Goal: Task Accomplishment & Management: Complete application form

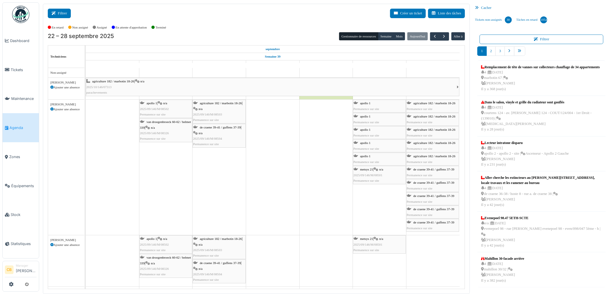
drag, startPoint x: 58, startPoint y: 12, endPoint x: 61, endPoint y: 13, distance: 3.3
click at [58, 12] on button "Filtrer" at bounding box center [59, 13] width 23 height 9
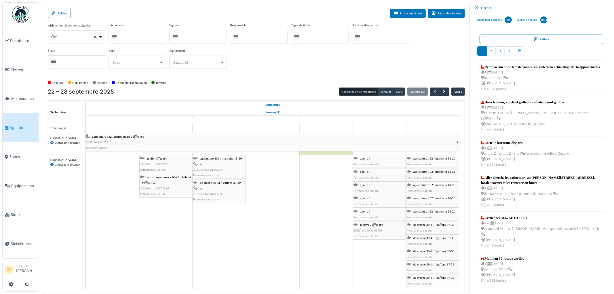
select select
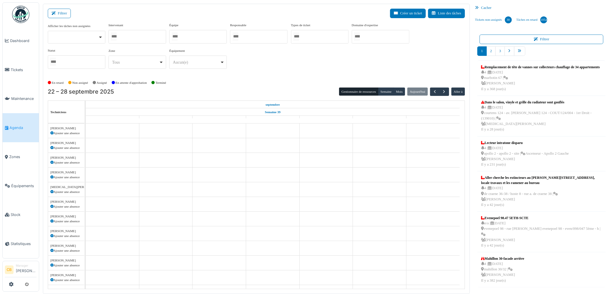
click at [85, 37] on div at bounding box center [76, 36] width 53 height 2
click at [125, 33] on div at bounding box center [137, 37] width 58 height 14
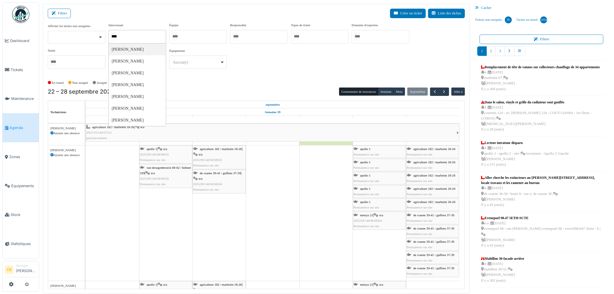
type input "*****"
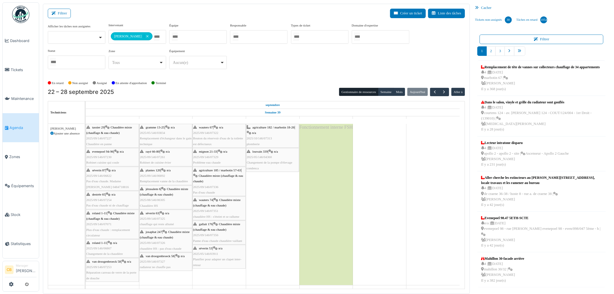
click at [205, 86] on div "En retard Non assigné Assigné En attente d'approbation Terminé" at bounding box center [256, 82] width 417 height 9
click at [386, 89] on button "Semaine" at bounding box center [386, 92] width 16 height 8
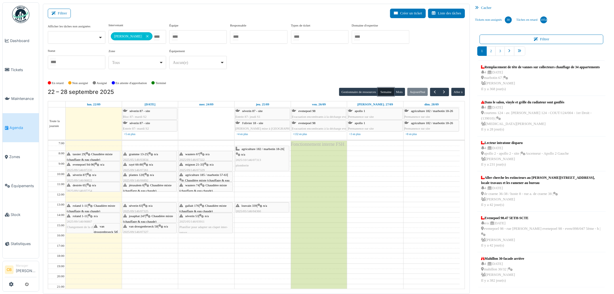
click at [82, 226] on span "Changement de la chaudière" at bounding box center [85, 226] width 37 height 3
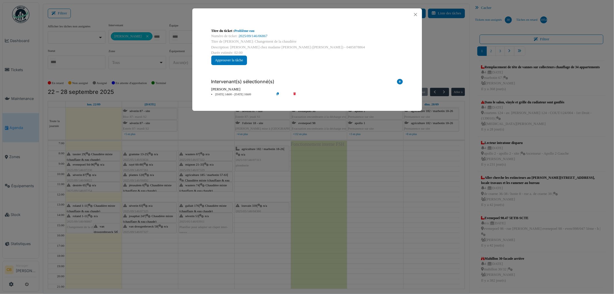
click at [82, 225] on div "Titre du ticket : Problème eau Numéro de ticket : 2025/09/146/06867 Titre de la…" at bounding box center [307, 147] width 614 height 294
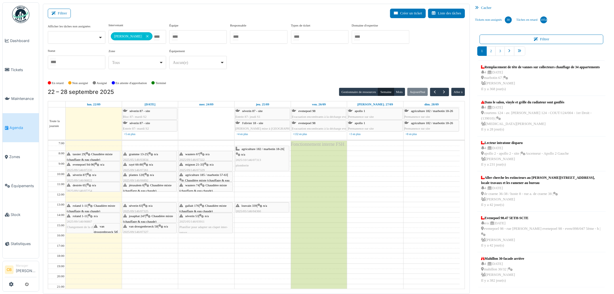
click at [101, 226] on span "van droogenbroeck 58" at bounding box center [105, 228] width 23 height 9
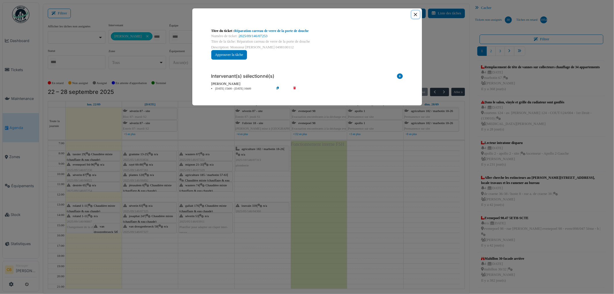
click at [415, 16] on button "Close" at bounding box center [415, 15] width 8 height 8
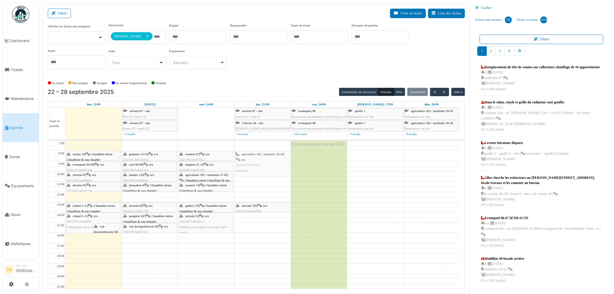
click at [263, 162] on div "agriculture 182 / marbotin 18-26 | n/a 2025/10/146/07313 plomberie louvain 339 …" at bounding box center [262, 228] width 56 height 174
click at [100, 207] on span "Chaudière mixte (chauffage & eau chaude)" at bounding box center [91, 208] width 48 height 9
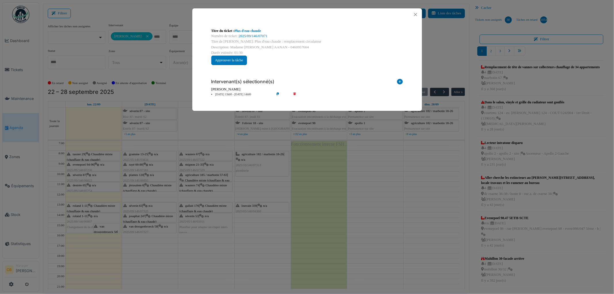
click at [100, 207] on div "Titre du ticket : Plus d'eau chaude Numéro de ticket : 2025/09/146/07071 Titre …" at bounding box center [307, 147] width 614 height 294
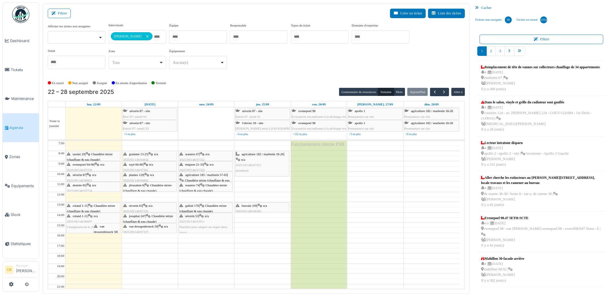
click at [98, 155] on span "Chaudière mixte (chauffage & eau chaude)" at bounding box center [90, 156] width 46 height 9
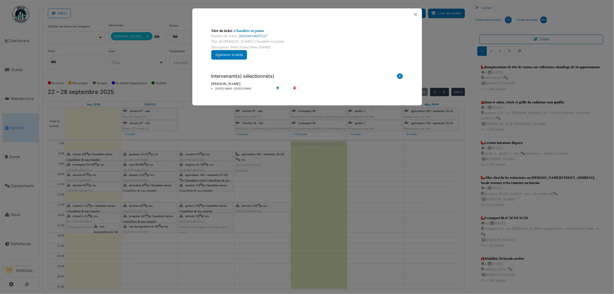
click at [97, 155] on div "Titre du ticket : Chaudière en panne Numéro de ticket : 2025/09/146/07227 Titre…" at bounding box center [307, 147] width 614 height 294
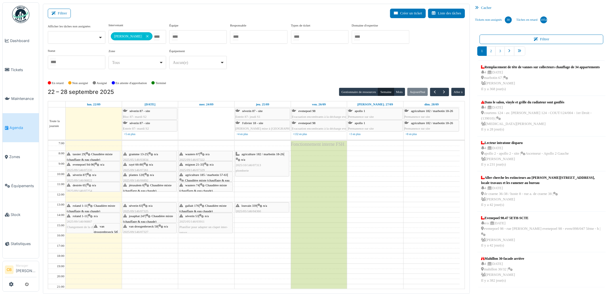
click at [20, 10] on img at bounding box center [20, 14] width 17 height 17
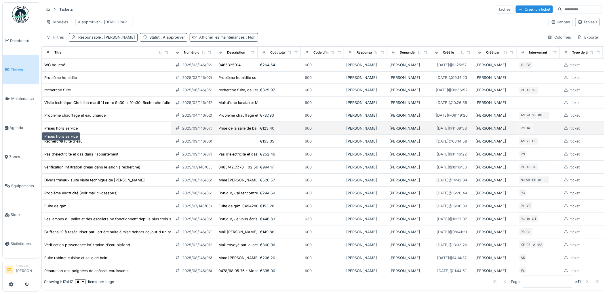
click at [67, 131] on div "Prises hors service" at bounding box center [60, 127] width 33 height 5
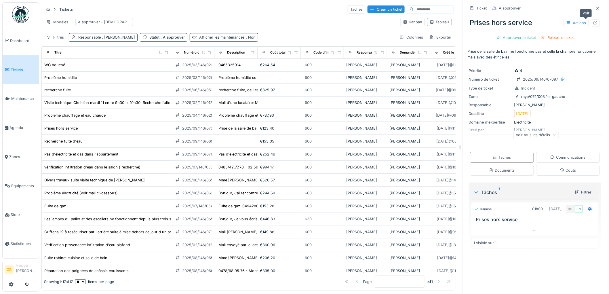
click at [593, 22] on icon at bounding box center [595, 23] width 5 height 4
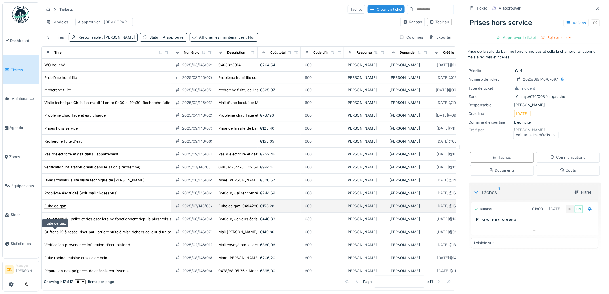
click at [61, 209] on div "Fuite de gaz" at bounding box center [55, 205] width 22 height 5
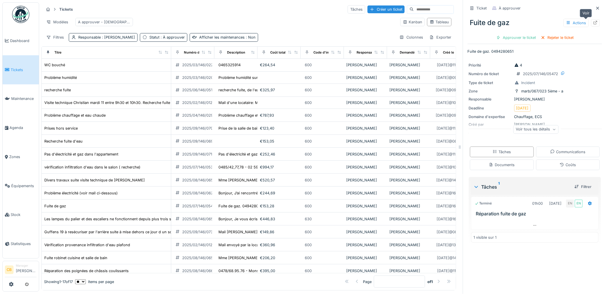
click at [593, 23] on icon at bounding box center [595, 23] width 5 height 4
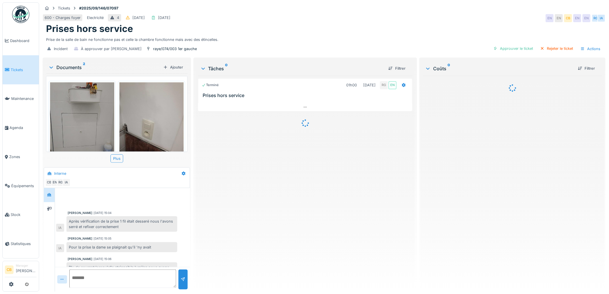
scroll to position [45, 0]
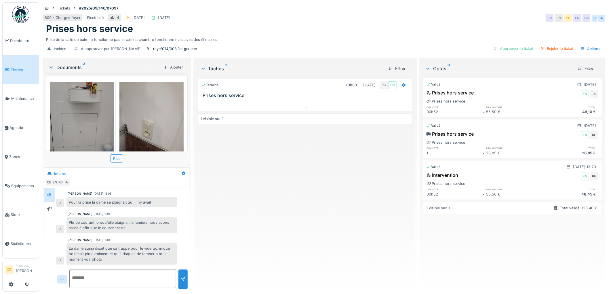
click at [75, 131] on img at bounding box center [82, 124] width 64 height 85
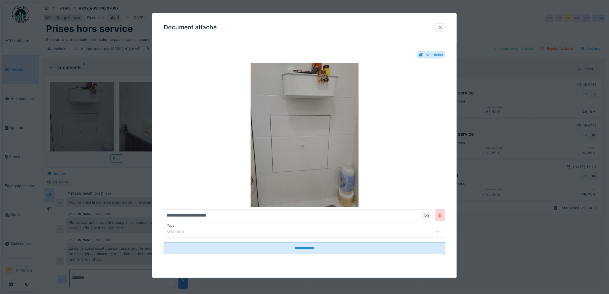
click at [74, 130] on div at bounding box center [304, 147] width 609 height 294
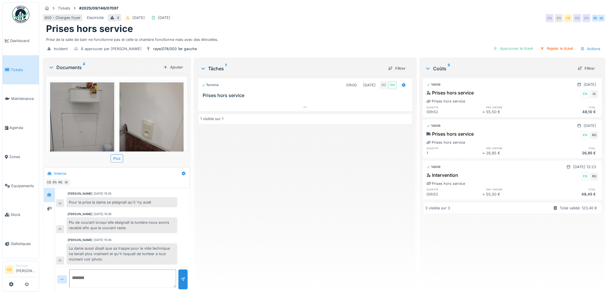
click at [144, 122] on img at bounding box center [151, 124] width 64 height 85
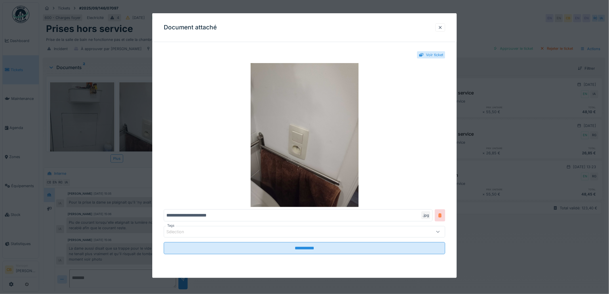
click at [144, 122] on div at bounding box center [304, 147] width 609 height 294
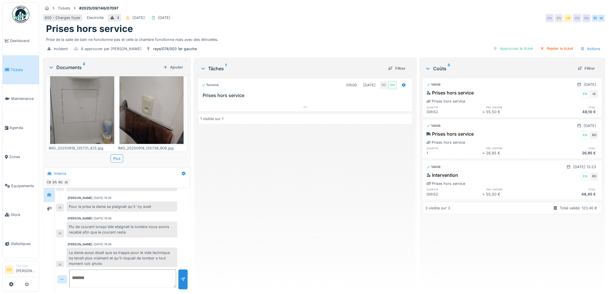
scroll to position [45, 0]
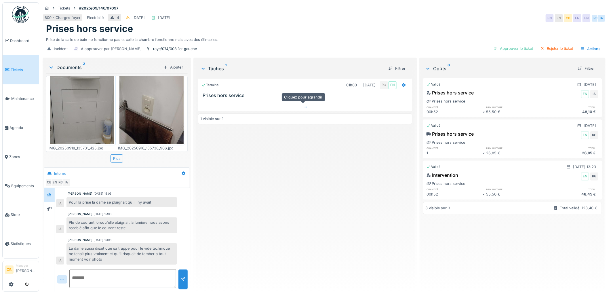
click at [304, 107] on icon at bounding box center [305, 107] width 3 height 1
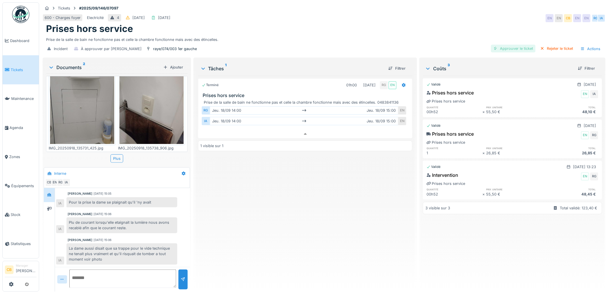
click at [507, 45] on div "Approuver le ticket" at bounding box center [513, 49] width 45 height 8
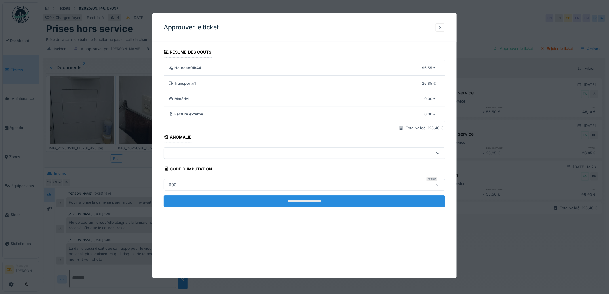
click at [289, 200] on input "**********" at bounding box center [304, 201] width 281 height 12
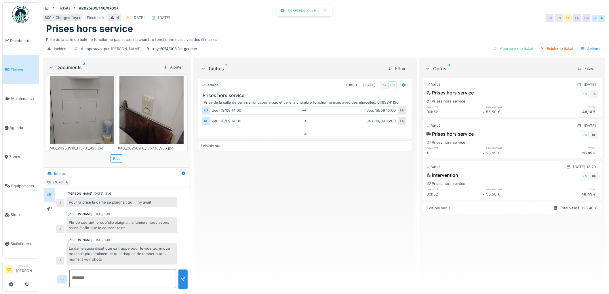
scroll to position [45, 0]
click at [514, 45] on div "Clôturer le ticket" at bounding box center [515, 49] width 40 height 8
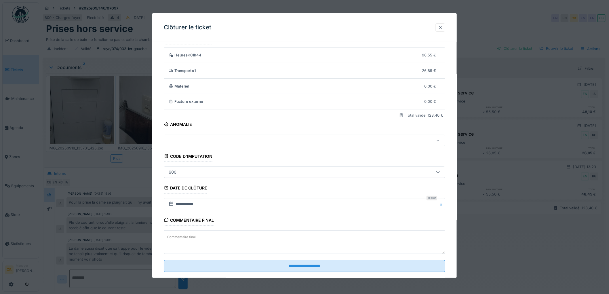
scroll to position [24, 0]
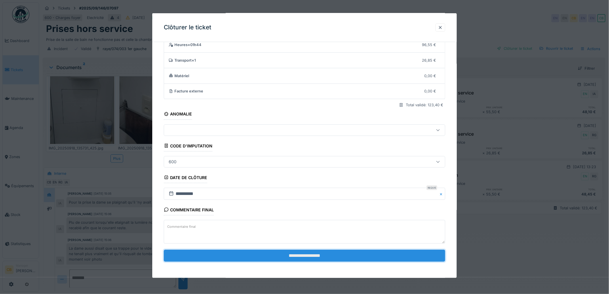
click at [307, 253] on input "**********" at bounding box center [304, 255] width 281 height 12
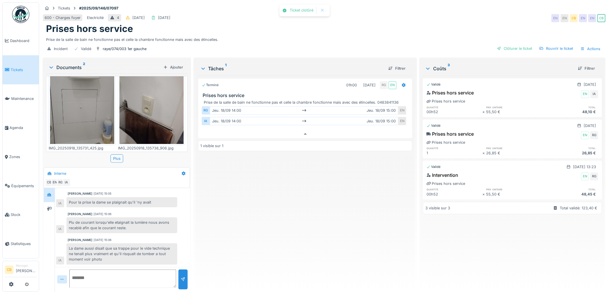
scroll to position [55, 0]
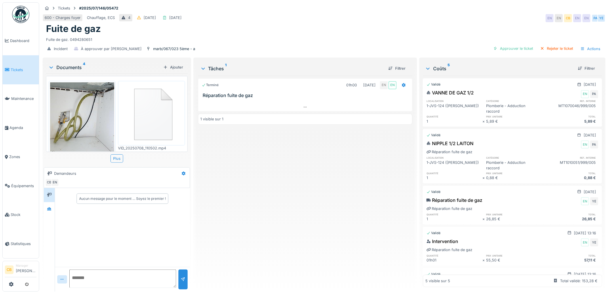
click at [85, 116] on img at bounding box center [82, 124] width 64 height 85
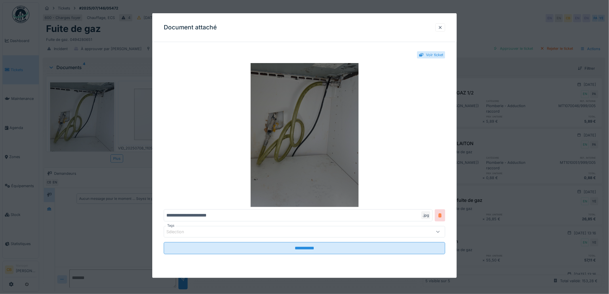
click at [318, 136] on img at bounding box center [304, 135] width 281 height 144
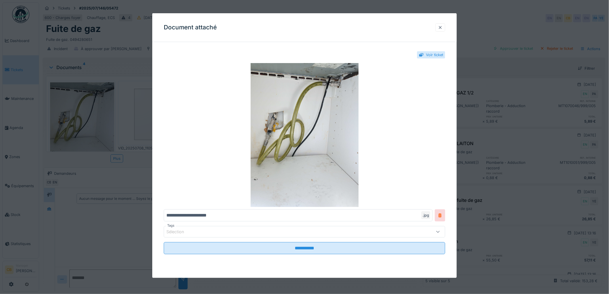
click at [442, 28] on div at bounding box center [440, 27] width 5 height 5
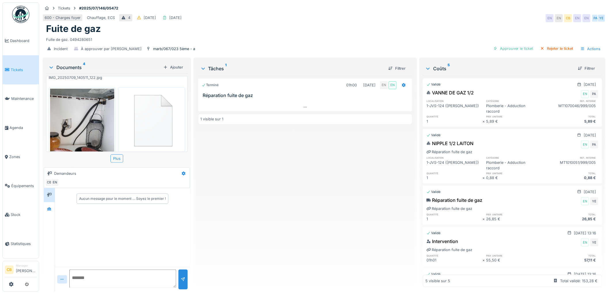
scroll to position [96, 0]
click at [50, 206] on div at bounding box center [49, 208] width 9 height 7
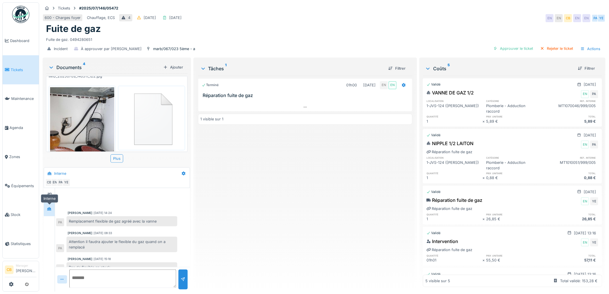
scroll to position [29, 0]
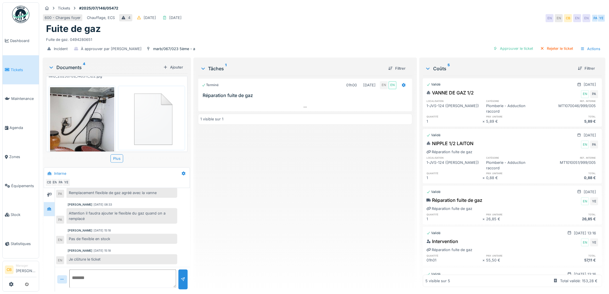
click at [52, 66] on icon at bounding box center [51, 67] width 5 height 6
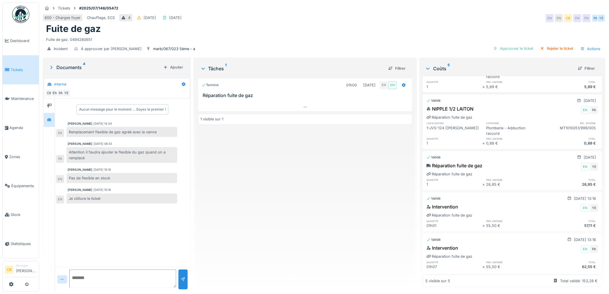
scroll to position [5, 0]
click at [13, 121] on link "Agenda" at bounding box center [21, 127] width 36 height 29
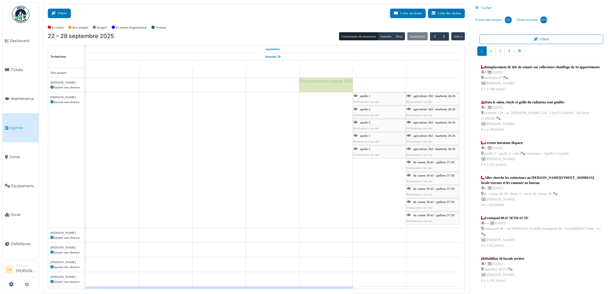
click at [63, 17] on button "Filtrer" at bounding box center [59, 13] width 23 height 9
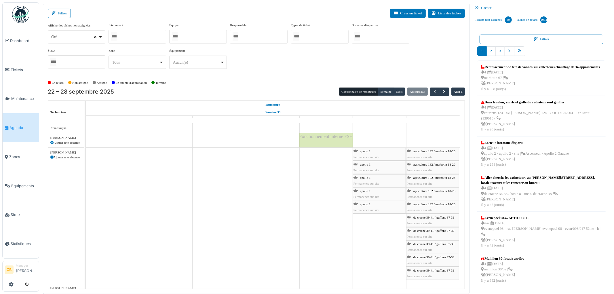
select select
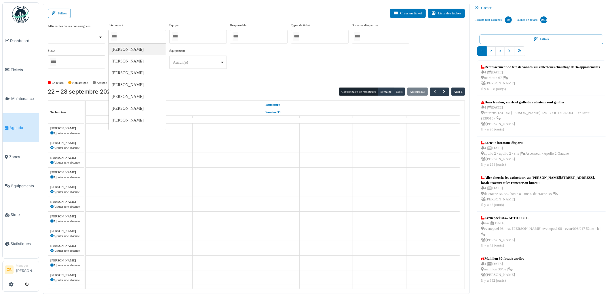
click at [116, 35] on input "Tous" at bounding box center [114, 36] width 6 height 8
type input "******"
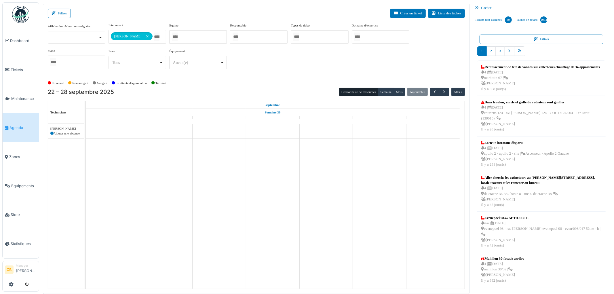
click at [199, 76] on div "**********" at bounding box center [256, 51] width 417 height 56
click at [384, 91] on button "Semaine" at bounding box center [386, 92] width 16 height 8
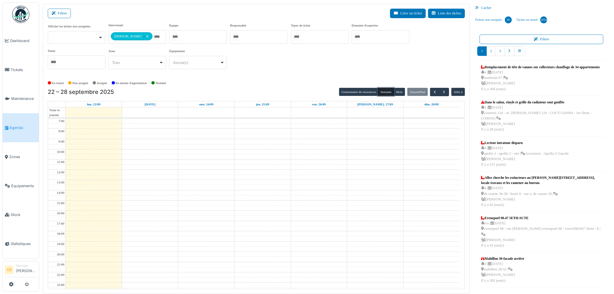
click at [384, 91] on button "Semaine" at bounding box center [386, 92] width 16 height 8
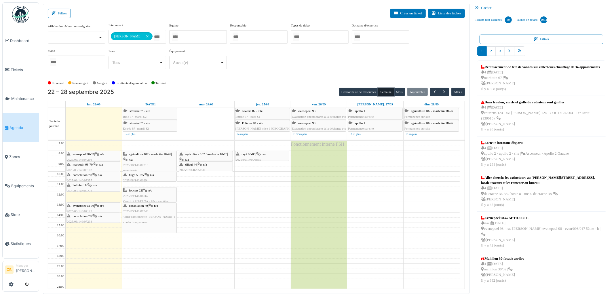
click at [153, 223] on div "consolation 70 | n/a 2025/09/146/07346 Vider camionnette Robert : confection pa…" at bounding box center [149, 214] width 53 height 22
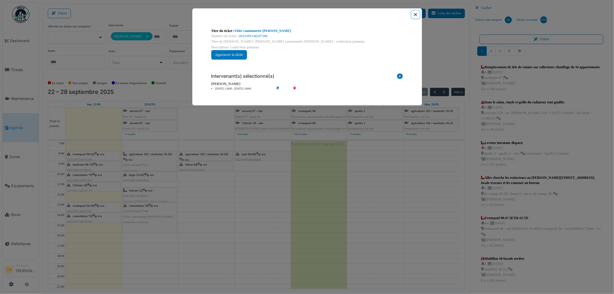
click at [416, 14] on button "Close" at bounding box center [415, 15] width 8 height 8
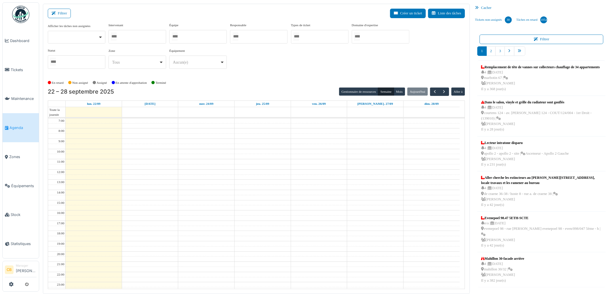
click at [142, 35] on div at bounding box center [137, 37] width 58 height 14
type input "*****"
click at [221, 87] on div "En retard Non assigné Assigné En attente d'approbation Terminé" at bounding box center [256, 82] width 417 height 9
click at [390, 90] on button "Semaine" at bounding box center [386, 92] width 16 height 8
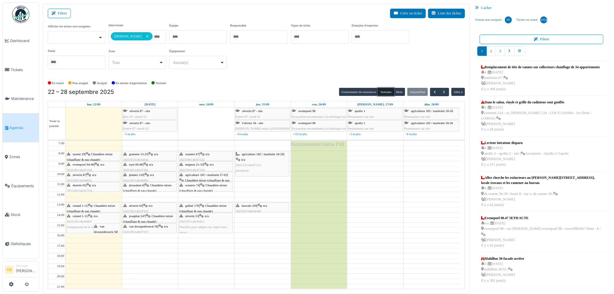
click at [82, 206] on span "roland 1-11" at bounding box center [80, 205] width 15 height 3
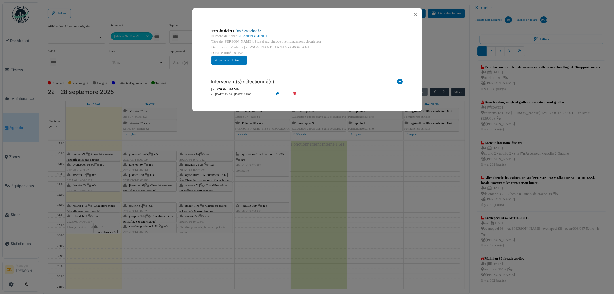
click at [245, 30] on link "Plus d'eau chaude" at bounding box center [247, 31] width 27 height 4
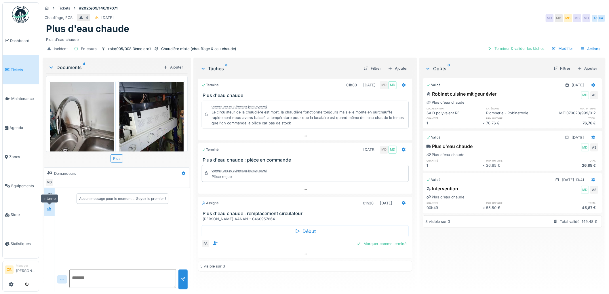
click at [48, 209] on icon at bounding box center [49, 208] width 4 height 3
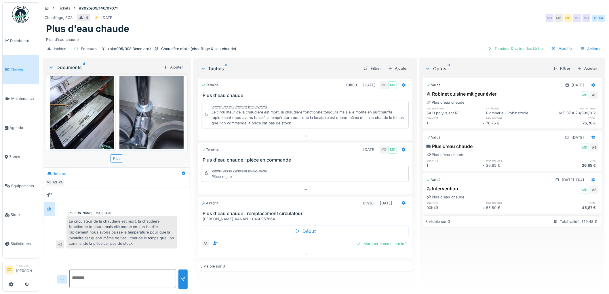
scroll to position [120, 0]
click at [150, 120] on img at bounding box center [151, 105] width 64 height 85
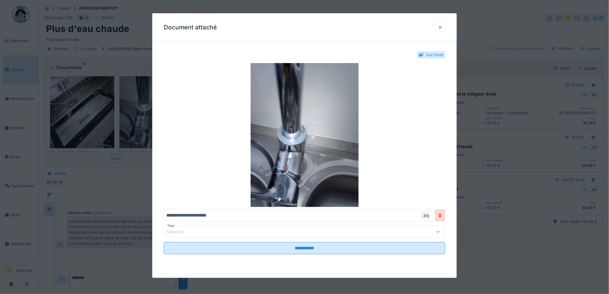
click at [442, 26] on div at bounding box center [440, 27] width 5 height 5
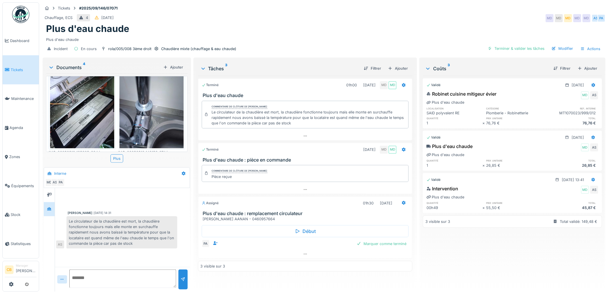
scroll to position [0, 0]
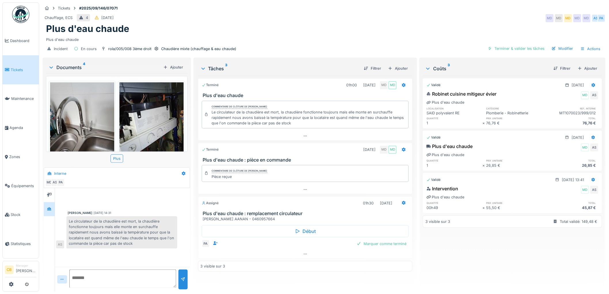
click at [94, 117] on img at bounding box center [82, 124] width 64 height 85
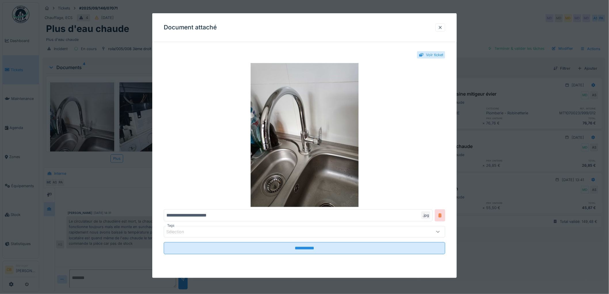
click at [94, 117] on div at bounding box center [304, 147] width 609 height 294
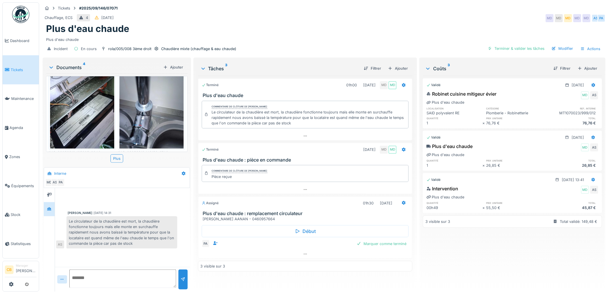
scroll to position [120, 0]
click at [142, 113] on img at bounding box center [151, 105] width 64 height 85
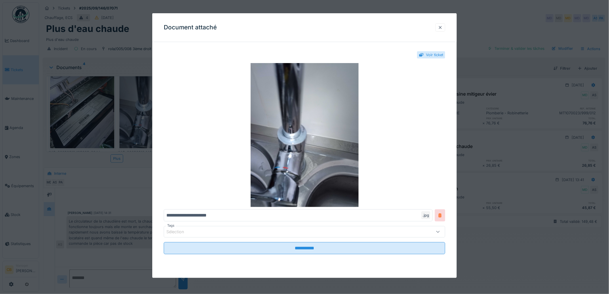
click at [443, 26] on div at bounding box center [440, 27] width 5 height 5
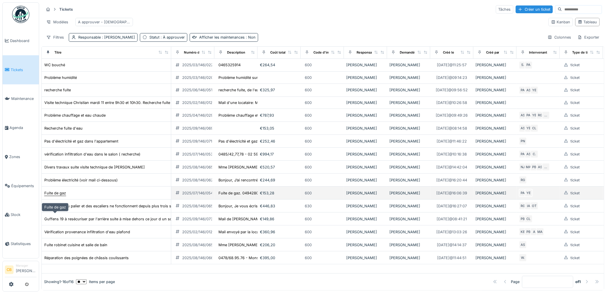
click at [59, 196] on div "Fuite de gaz" at bounding box center [55, 192] width 22 height 5
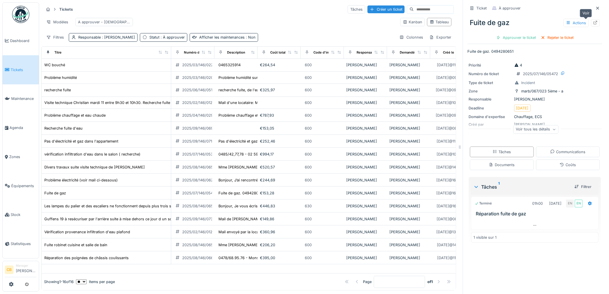
click at [593, 22] on icon at bounding box center [595, 23] width 5 height 4
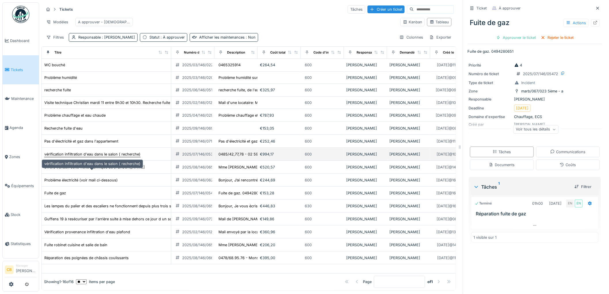
click at [73, 157] on div "vérification infiltration d'eau dans le salon ( recherche)" at bounding box center [92, 153] width 96 height 5
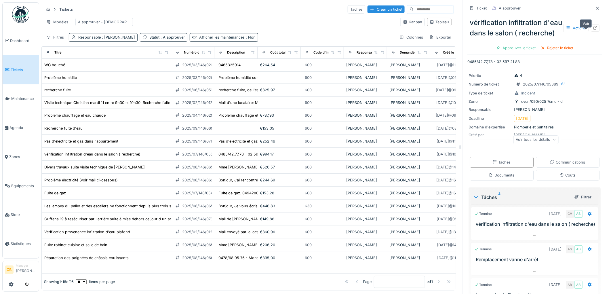
click at [593, 30] on icon at bounding box center [595, 28] width 5 height 4
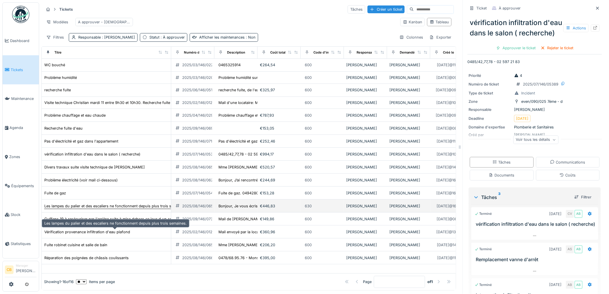
click at [56, 209] on div "Les lampes du palier et des escaliers ne fonctionnent depuis plus trois semaine…" at bounding box center [115, 205] width 142 height 5
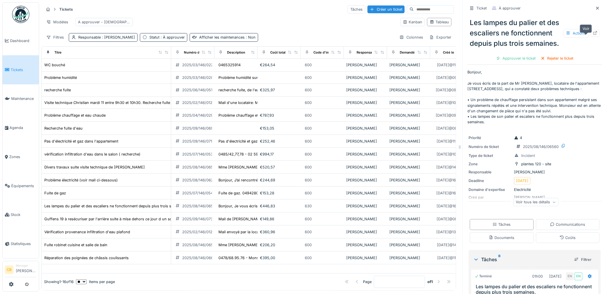
click at [593, 35] on icon at bounding box center [595, 33] width 5 height 4
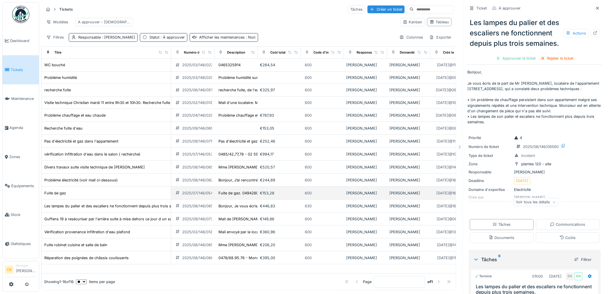
scroll to position [35, 0]
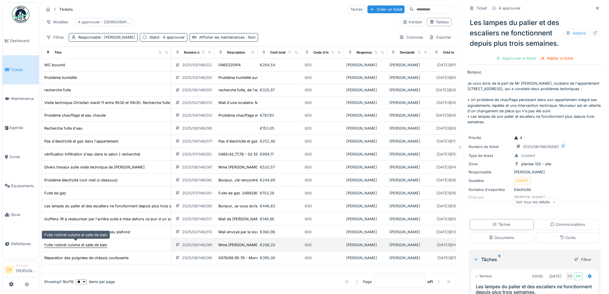
click at [94, 244] on div "Fuite robinet cuisine et salle de bain" at bounding box center [75, 244] width 63 height 5
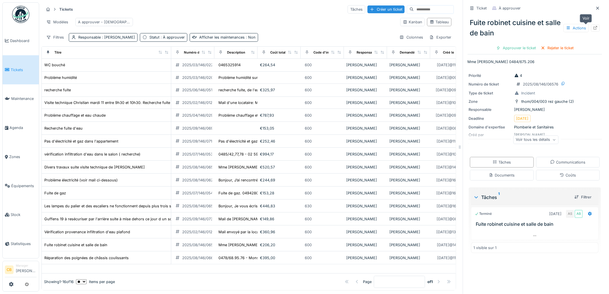
click at [593, 29] on icon at bounding box center [595, 28] width 5 height 4
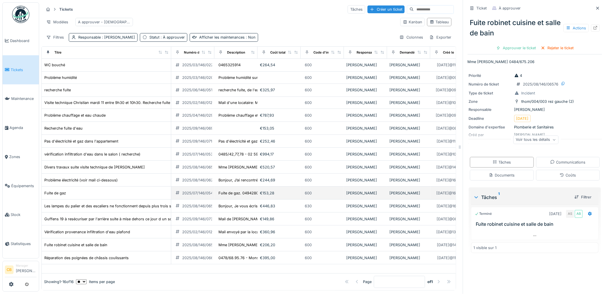
scroll to position [5, 0]
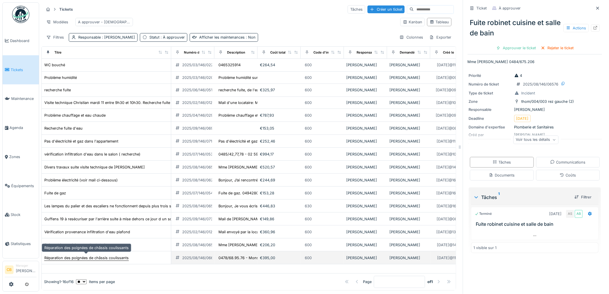
click at [116, 255] on div "Réparation des poignées de châssis coulissants" at bounding box center [86, 257] width 84 height 5
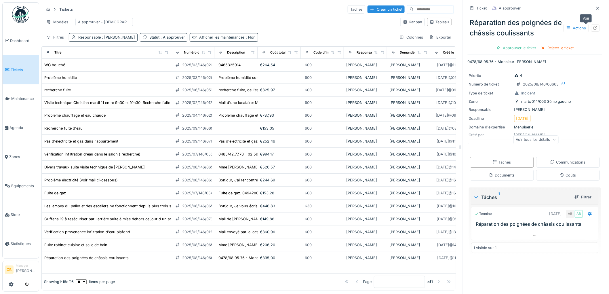
click at [593, 26] on icon at bounding box center [595, 28] width 5 height 4
click at [21, 15] on img at bounding box center [20, 14] width 17 height 17
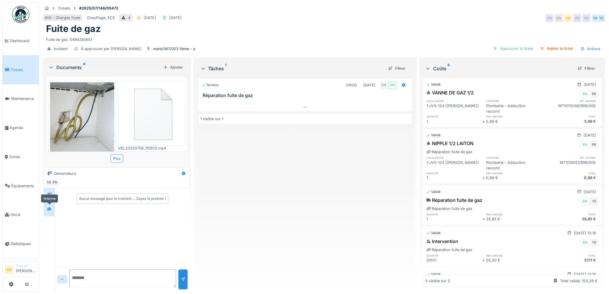
click at [50, 212] on div at bounding box center [49, 208] width 9 height 7
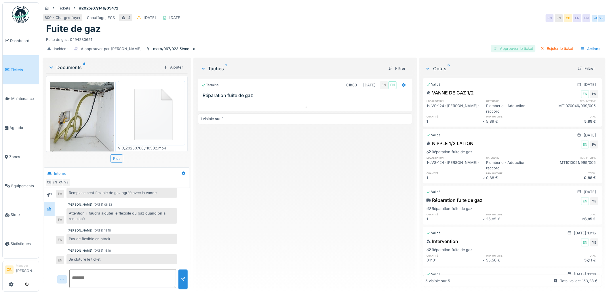
click at [522, 48] on div "Approuver le ticket" at bounding box center [513, 49] width 45 height 8
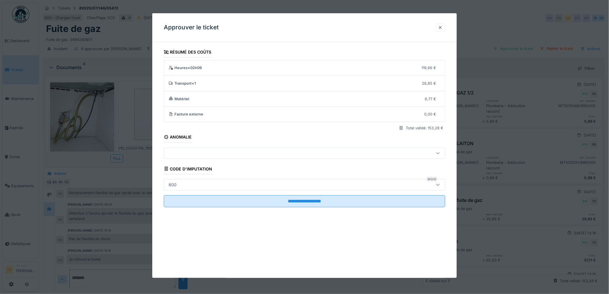
click at [441, 25] on div at bounding box center [440, 27] width 5 height 5
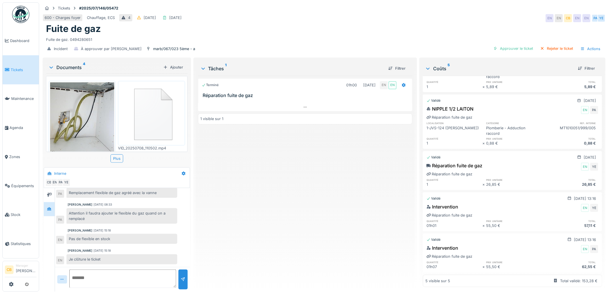
scroll to position [45, 0]
click at [498, 48] on div "Approuver le ticket" at bounding box center [513, 49] width 45 height 8
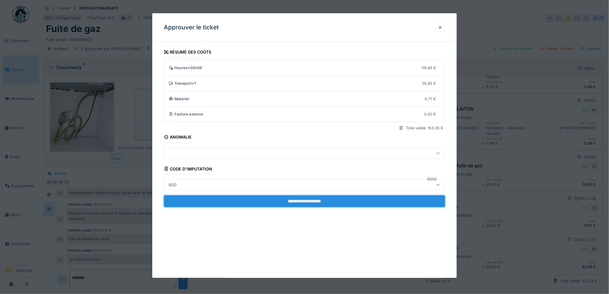
click at [245, 199] on input "**********" at bounding box center [304, 201] width 281 height 12
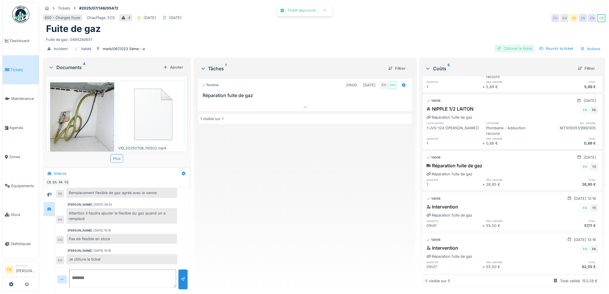
click at [512, 48] on div "Clôturer le ticket" at bounding box center [515, 49] width 40 height 8
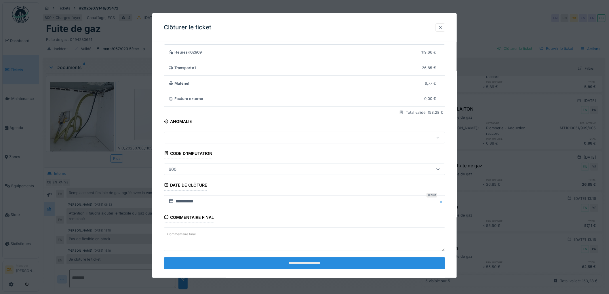
scroll to position [24, 0]
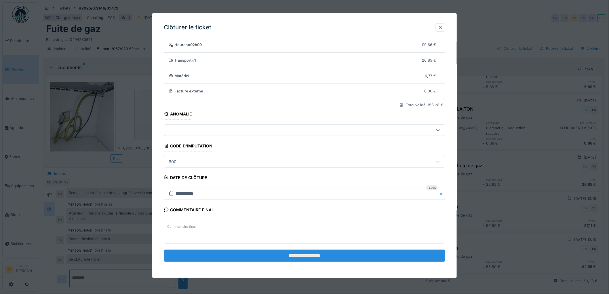
click at [291, 253] on input "**********" at bounding box center [304, 255] width 281 height 12
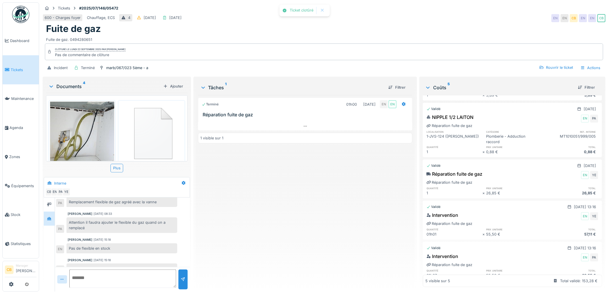
scroll to position [38, 0]
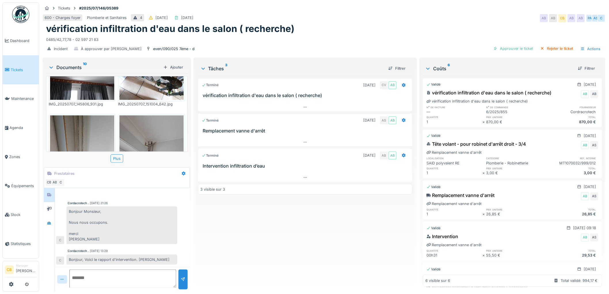
scroll to position [255, 0]
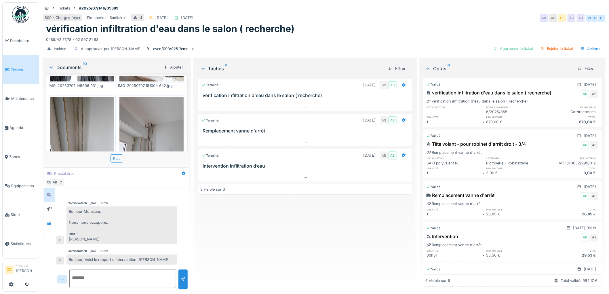
click at [133, 114] on img at bounding box center [151, 139] width 64 height 85
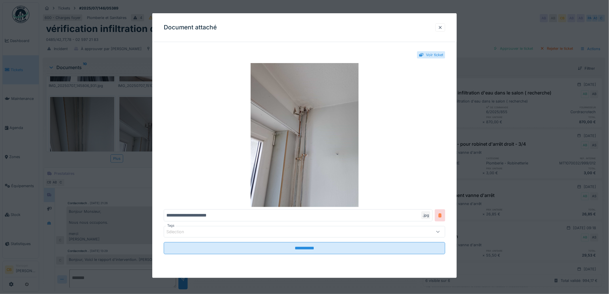
click at [133, 114] on div at bounding box center [304, 147] width 609 height 294
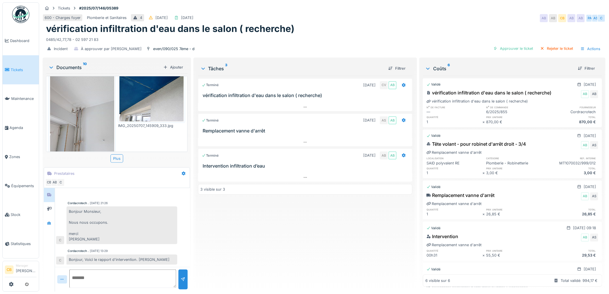
scroll to position [5, 0]
click at [51, 64] on icon at bounding box center [51, 67] width 5 height 6
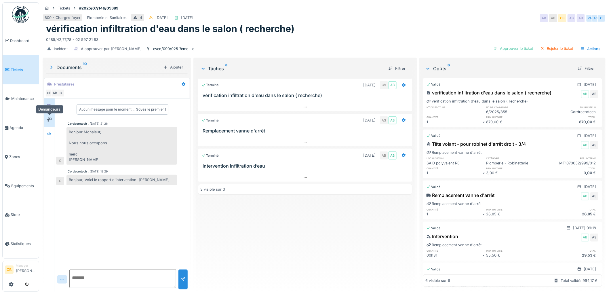
click at [50, 118] on icon at bounding box center [49, 120] width 5 height 4
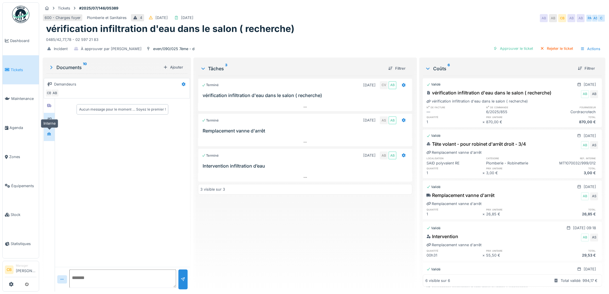
click at [49, 132] on icon at bounding box center [49, 133] width 4 height 3
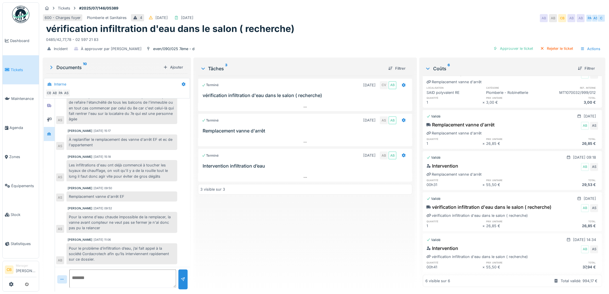
scroll to position [82, 0]
click at [51, 107] on div at bounding box center [49, 105] width 11 height 14
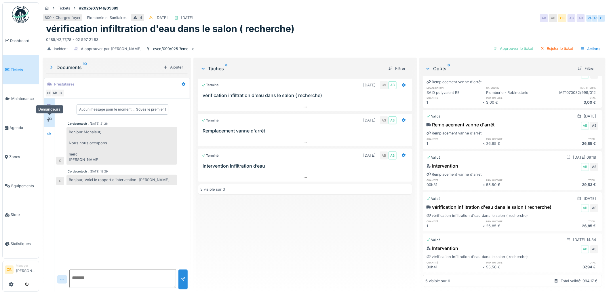
click at [51, 117] on div at bounding box center [49, 119] width 5 height 5
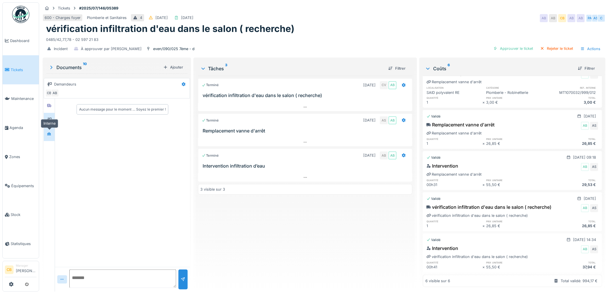
click at [49, 131] on div at bounding box center [49, 133] width 5 height 5
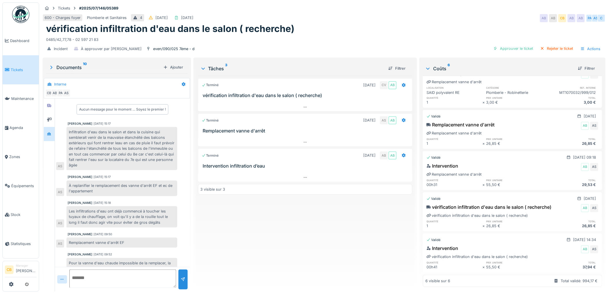
click at [51, 68] on icon at bounding box center [51, 67] width 6 height 5
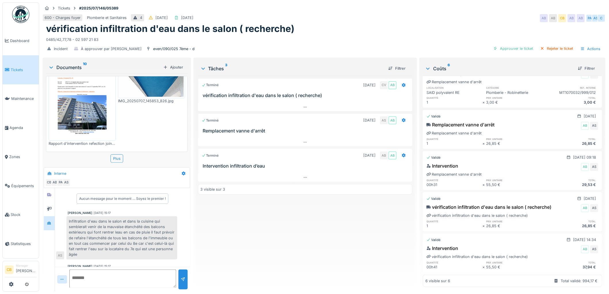
scroll to position [28, 0]
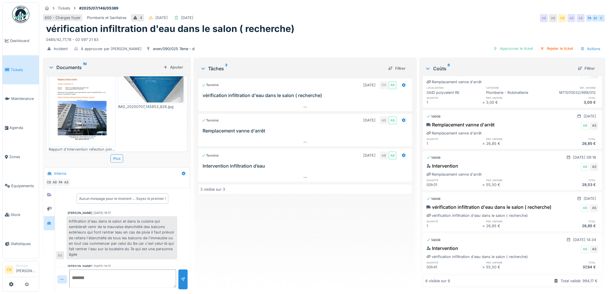
click at [93, 108] on img at bounding box center [82, 99] width 64 height 91
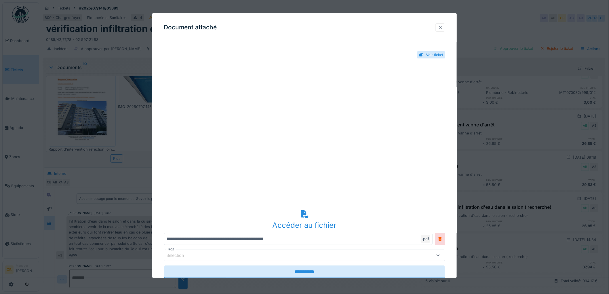
click at [445, 26] on div at bounding box center [440, 27] width 10 height 8
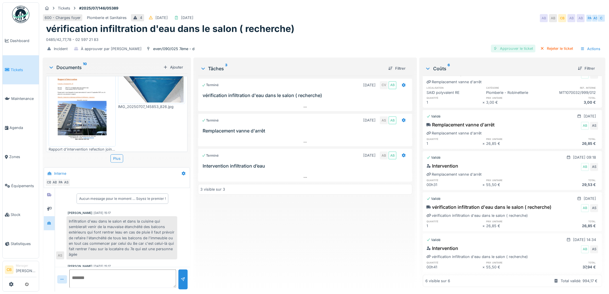
click at [493, 47] on div "Approuver le ticket" at bounding box center [513, 49] width 45 height 8
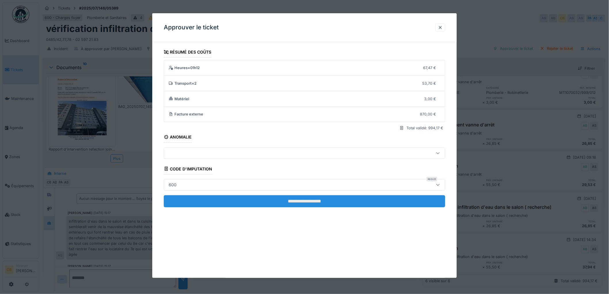
click at [268, 196] on input "**********" at bounding box center [304, 201] width 281 height 12
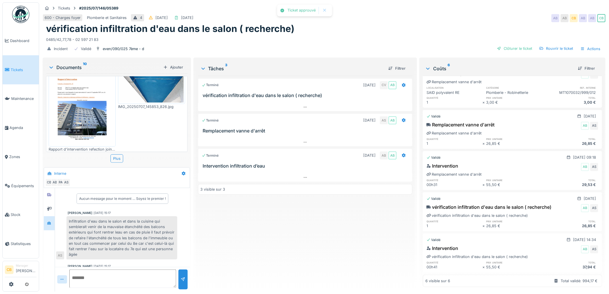
scroll to position [141, 0]
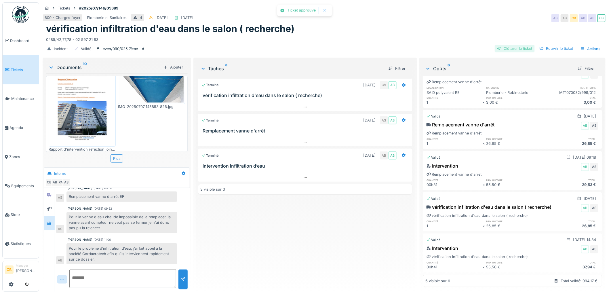
drag, startPoint x: 500, startPoint y: 50, endPoint x: 504, endPoint y: 49, distance: 3.8
click at [504, 49] on div "Clôturer le ticket" at bounding box center [515, 49] width 40 height 8
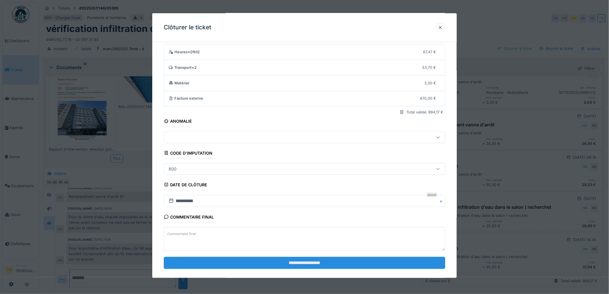
scroll to position [24, 0]
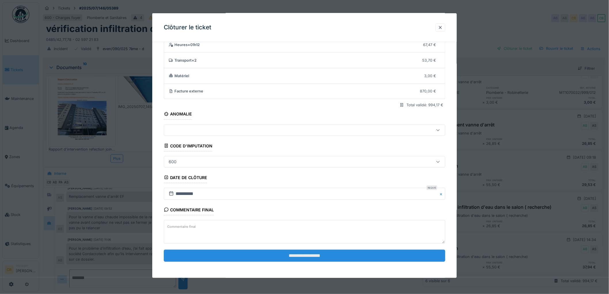
click at [303, 257] on input "**********" at bounding box center [304, 255] width 281 height 12
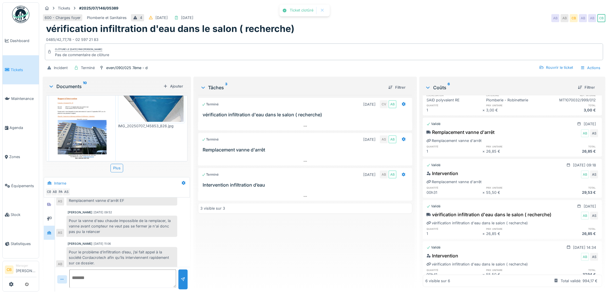
scroll to position [150, 0]
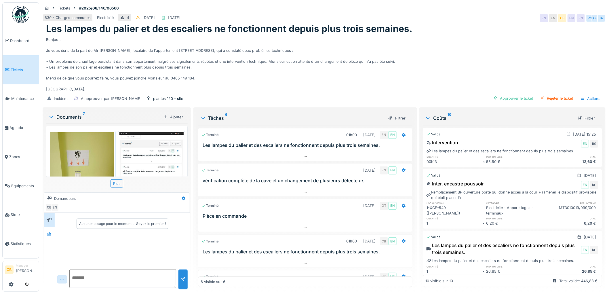
click at [88, 150] on img at bounding box center [82, 174] width 64 height 85
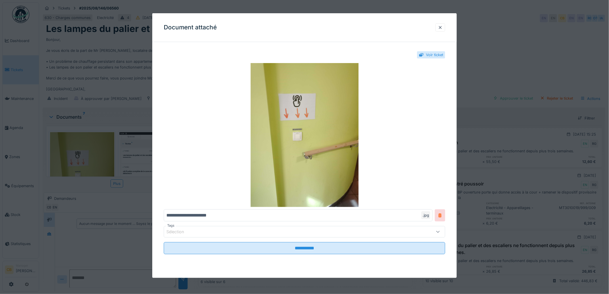
click at [88, 150] on div at bounding box center [304, 147] width 609 height 294
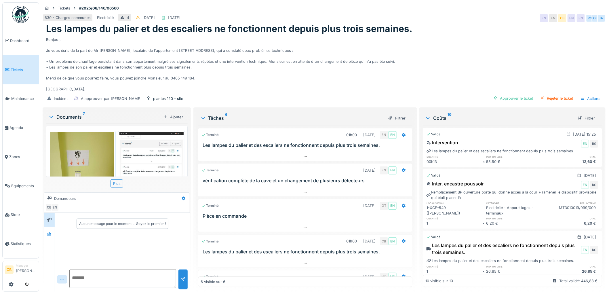
click at [146, 147] on img at bounding box center [151, 183] width 64 height 103
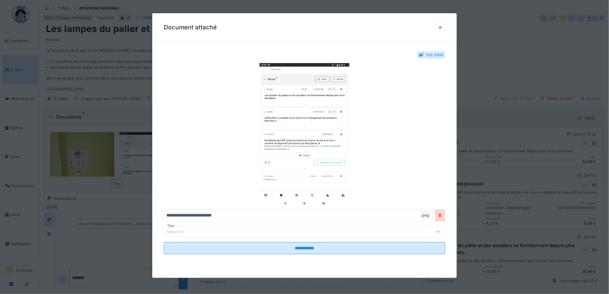
click at [146, 147] on div at bounding box center [304, 147] width 609 height 294
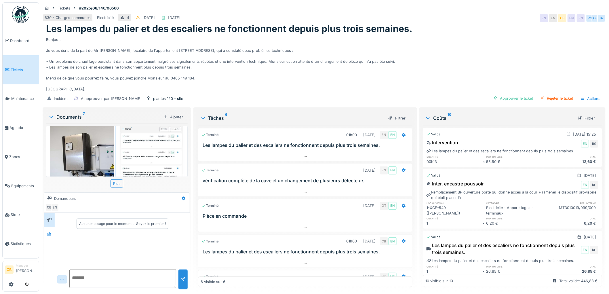
scroll to position [224, 0]
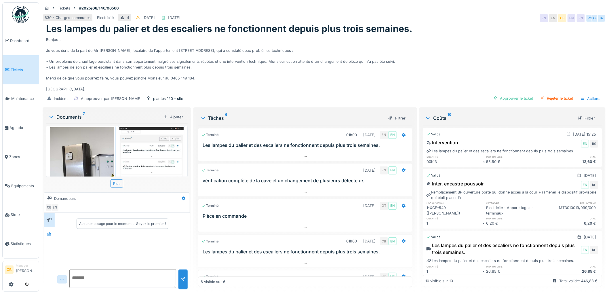
click at [94, 145] on img at bounding box center [82, 169] width 64 height 85
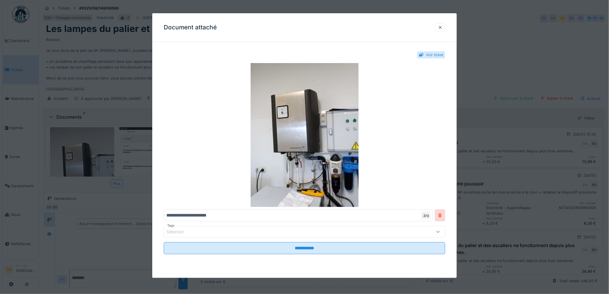
click at [94, 145] on div at bounding box center [304, 147] width 609 height 294
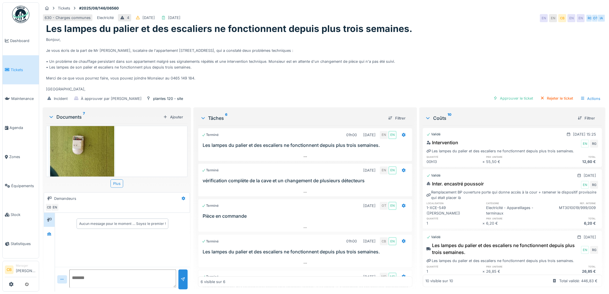
scroll to position [5, 0]
click at [49, 114] on icon at bounding box center [51, 117] width 5 height 6
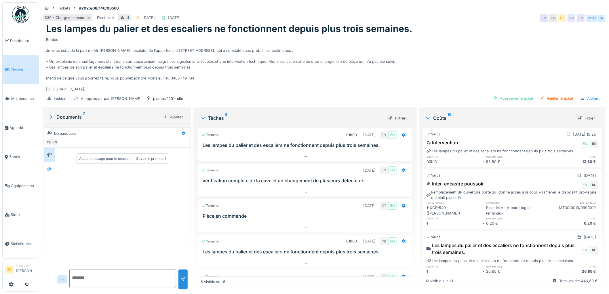
scroll to position [361, 0]
click at [51, 167] on icon at bounding box center [49, 168] width 4 height 3
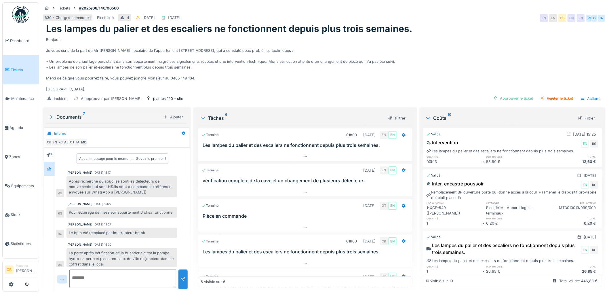
scroll to position [0, 0]
drag, startPoint x: 129, startPoint y: 194, endPoint x: 135, endPoint y: 199, distance: 7.6
click at [135, 199] on div "Aucun message pour le moment … Soyez le premier ! [PERSON_NAME] [DATE] 15:17 Ap…" at bounding box center [122, 223] width 135 height 150
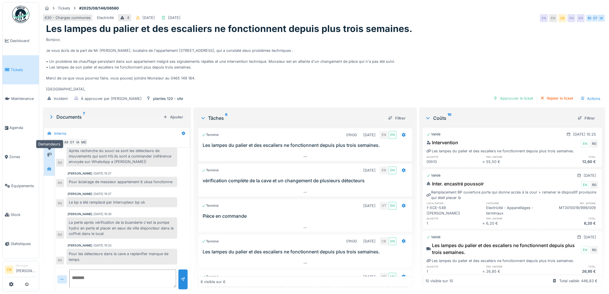
click at [50, 155] on icon at bounding box center [49, 154] width 5 height 4
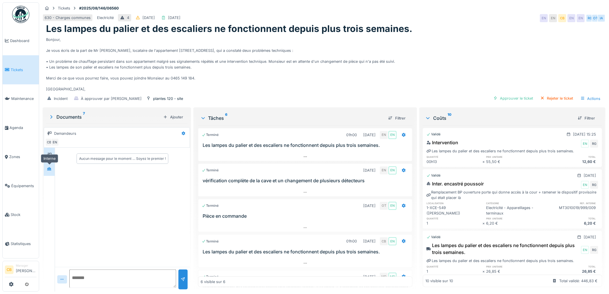
click at [49, 167] on icon at bounding box center [49, 168] width 4 height 3
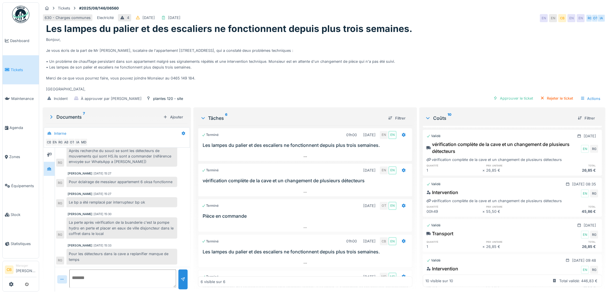
scroll to position [260, 0]
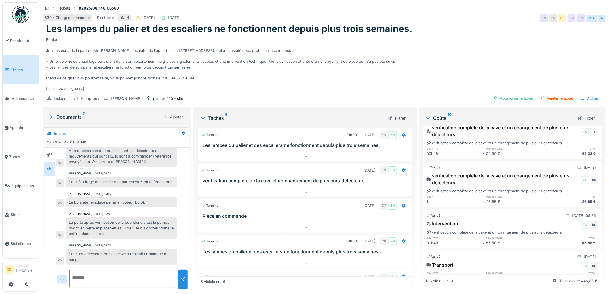
drag, startPoint x: 522, startPoint y: 209, endPoint x: 448, endPoint y: 249, distance: 84.4
click at [448, 248] on div at bounding box center [512, 247] width 179 height 1
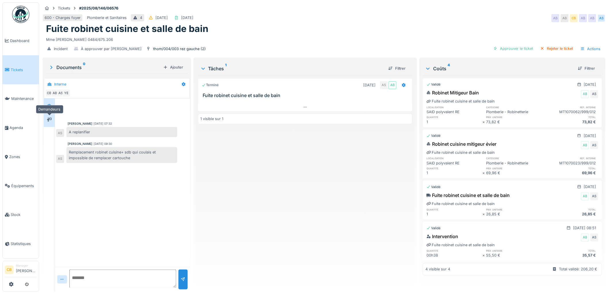
click at [53, 122] on div at bounding box center [49, 119] width 9 height 7
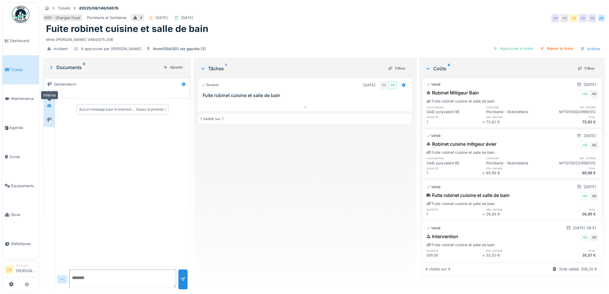
click at [50, 106] on icon at bounding box center [49, 105] width 4 height 3
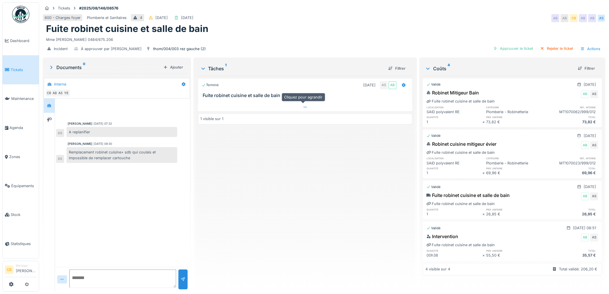
click at [308, 106] on div at bounding box center [305, 107] width 215 height 8
click at [499, 45] on div "Approuver le ticket" at bounding box center [513, 49] width 45 height 8
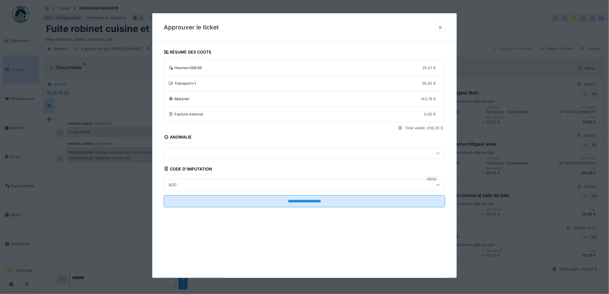
click at [441, 28] on div at bounding box center [440, 27] width 5 height 5
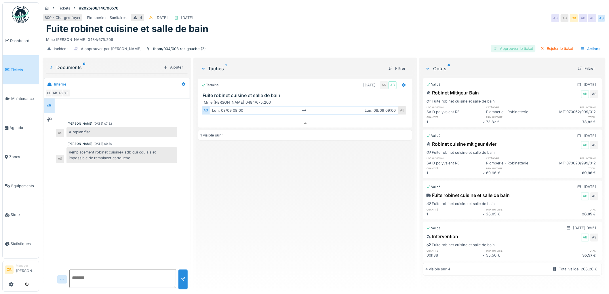
click at [519, 45] on div "Approuver le ticket" at bounding box center [513, 49] width 45 height 8
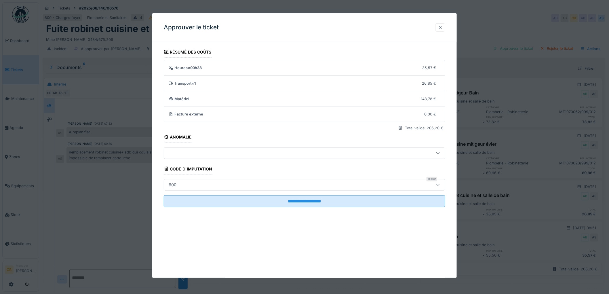
click at [173, 183] on div "600" at bounding box center [172, 185] width 12 height 6
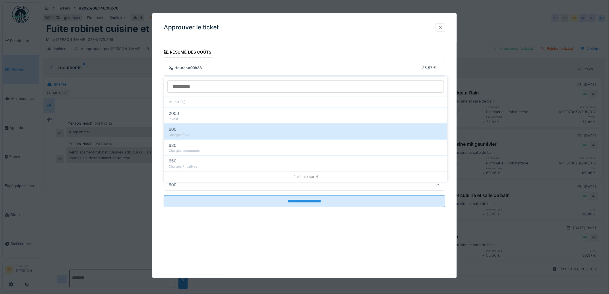
click at [172, 183] on div "600" at bounding box center [172, 185] width 12 height 6
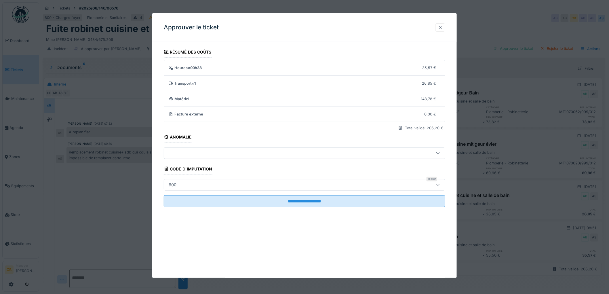
click at [185, 182] on div "600" at bounding box center [288, 185] width 244 height 6
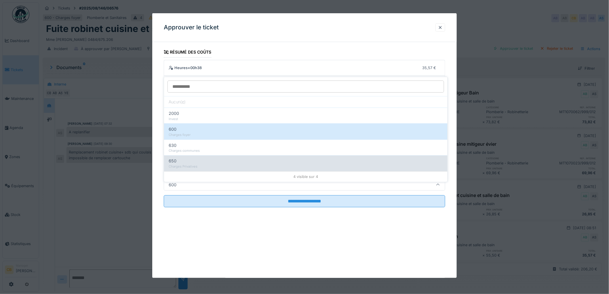
click at [180, 158] on div "650" at bounding box center [306, 161] width 274 height 6
type input "***"
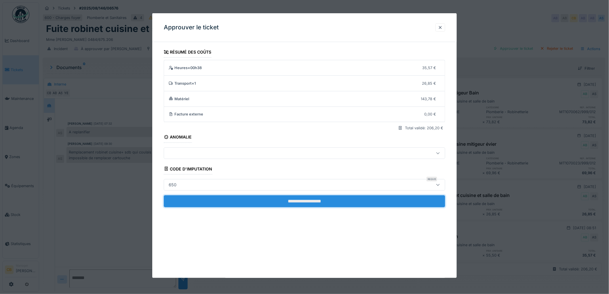
click at [300, 199] on input "**********" at bounding box center [304, 201] width 281 height 12
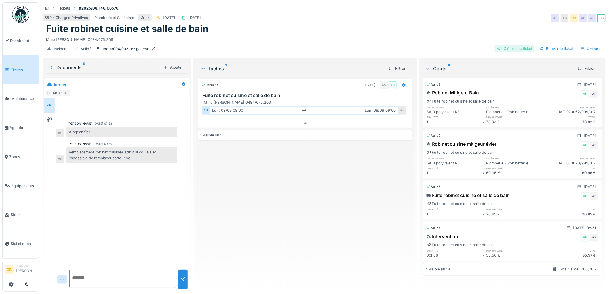
click at [505, 45] on div "Clôturer le ticket" at bounding box center [515, 49] width 40 height 8
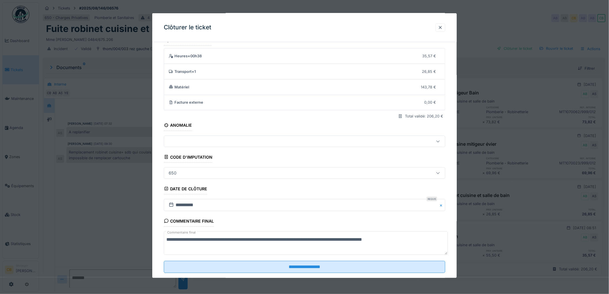
scroll to position [24, 0]
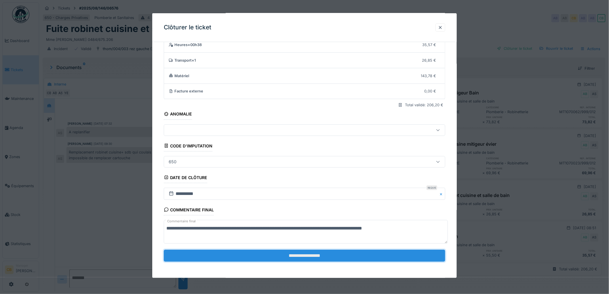
click at [281, 255] on input "**********" at bounding box center [304, 255] width 281 height 12
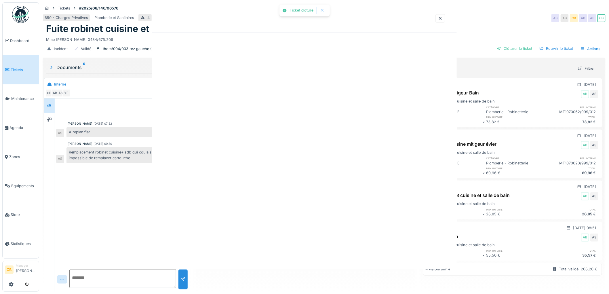
scroll to position [0, 0]
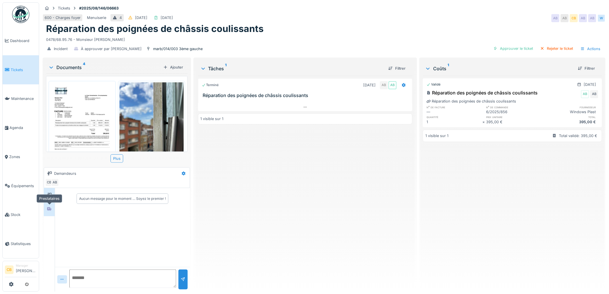
click at [52, 211] on div at bounding box center [49, 208] width 9 height 7
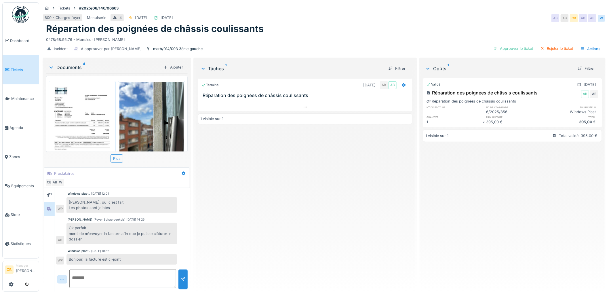
click at [101, 125] on img at bounding box center [82, 127] width 64 height 91
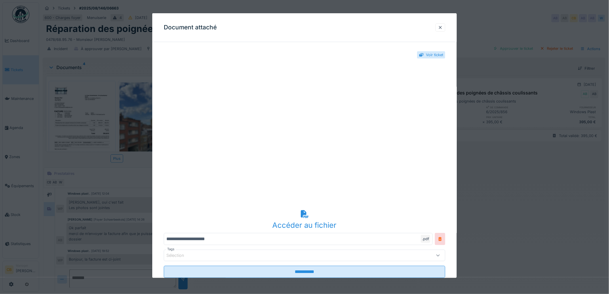
drag, startPoint x: 442, startPoint y: 27, endPoint x: 432, endPoint y: 30, distance: 10.7
click at [443, 27] on div at bounding box center [440, 27] width 5 height 5
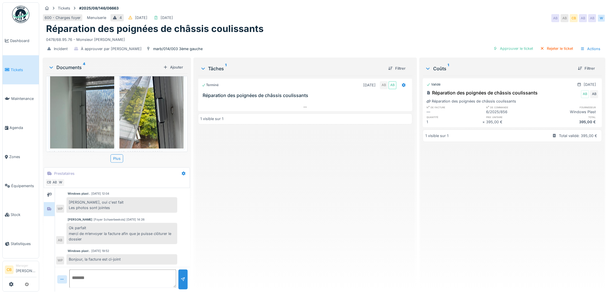
scroll to position [45, 0]
click at [511, 45] on div "Approuver le ticket" at bounding box center [513, 49] width 45 height 8
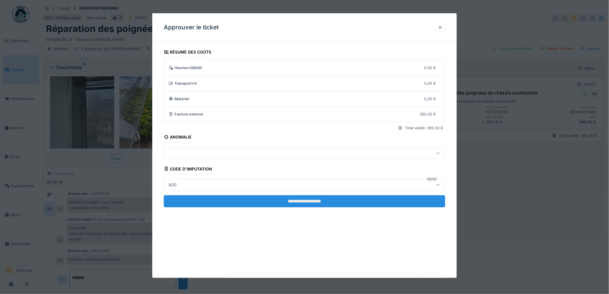
click at [304, 197] on input "**********" at bounding box center [304, 201] width 281 height 12
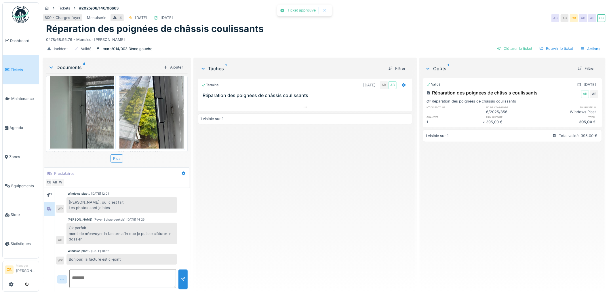
scroll to position [45, 0]
click at [522, 45] on div "Clôturer le ticket" at bounding box center [515, 49] width 40 height 8
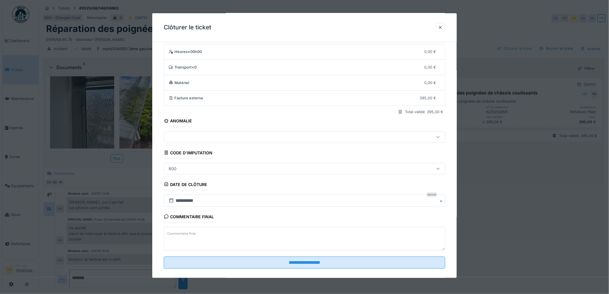
scroll to position [24, 0]
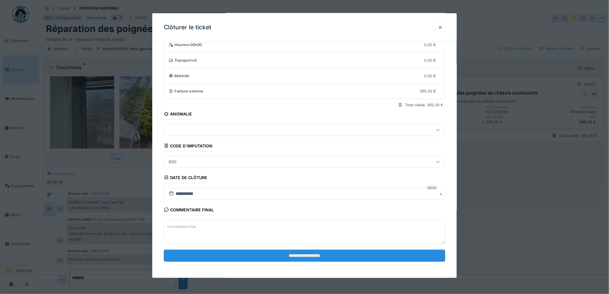
click at [298, 253] on input "**********" at bounding box center [304, 255] width 281 height 12
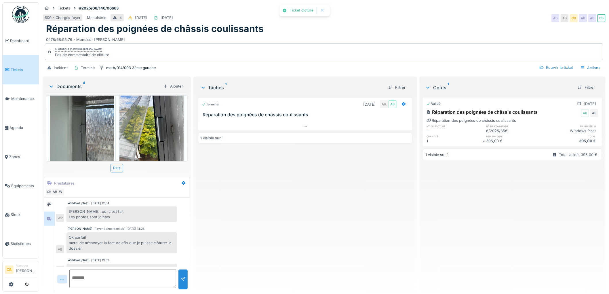
scroll to position [55, 0]
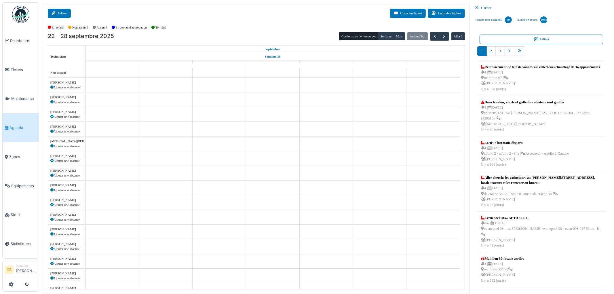
click at [64, 15] on button "Filtrer" at bounding box center [59, 13] width 23 height 9
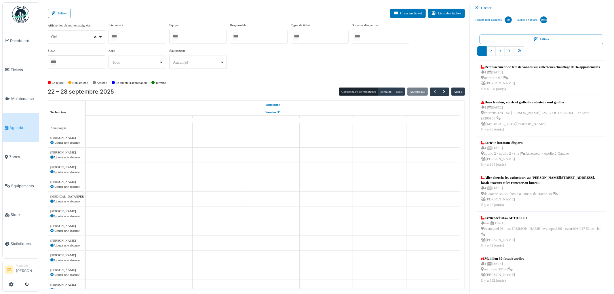
select select
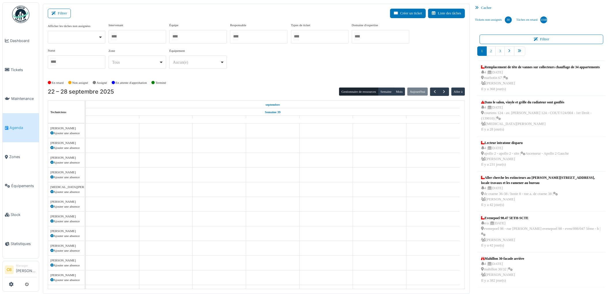
click at [121, 39] on div at bounding box center [137, 37] width 58 height 14
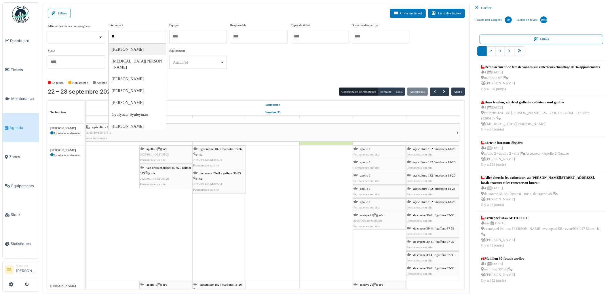
type input "*"
type input "***"
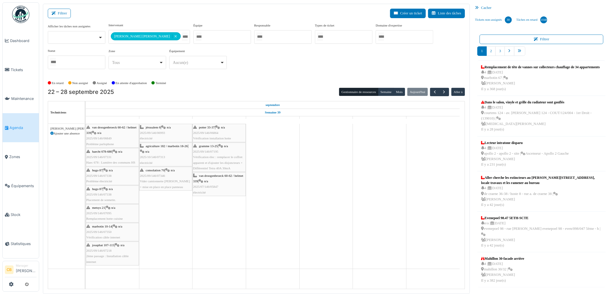
click at [184, 80] on div "En retard Non assigné Assigné En attente d'approbation Terminé" at bounding box center [256, 82] width 417 height 9
click at [385, 90] on button "Semaine" at bounding box center [386, 92] width 16 height 8
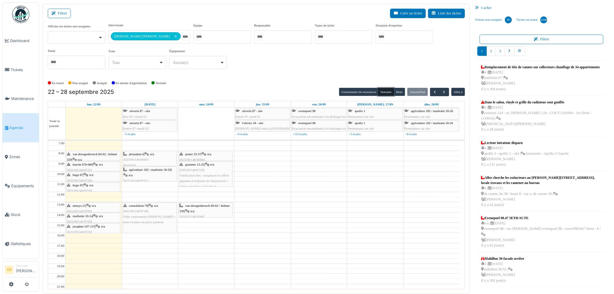
click at [93, 207] on div "metsys 21 | n/a 2025/09/146/07095 Remplacement hotte cuisine" at bounding box center [93, 211] width 53 height 17
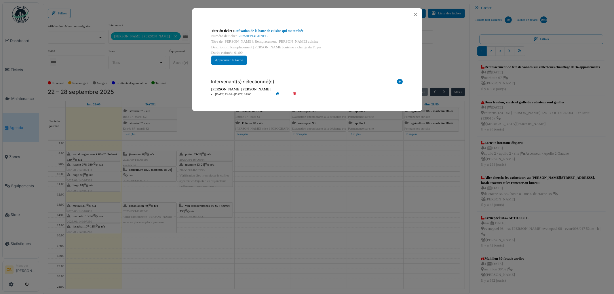
click at [93, 207] on div "Titre du ticket : Refixation de la hotte de cuisine qui est tombée Numéro de ti…" at bounding box center [307, 147] width 614 height 294
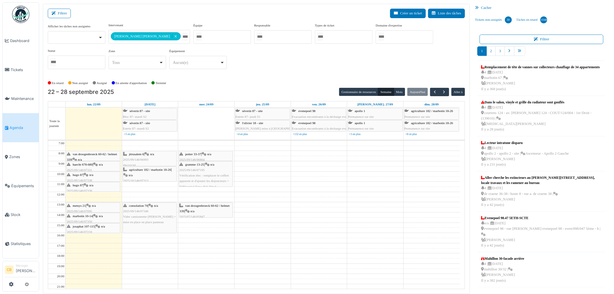
click at [92, 216] on span "marbotin 10-14" at bounding box center [83, 215] width 20 height 3
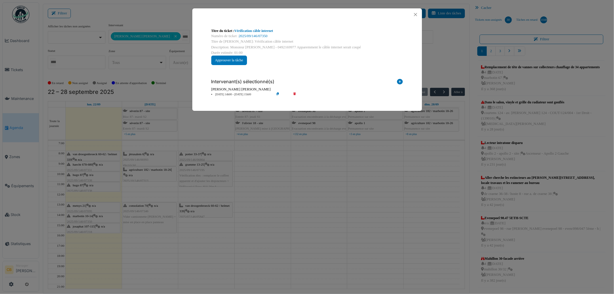
click at [92, 216] on div "Titre du ticket : Vérification câble internet Numéro de ticket : 2025/09/146/07…" at bounding box center [307, 147] width 614 height 294
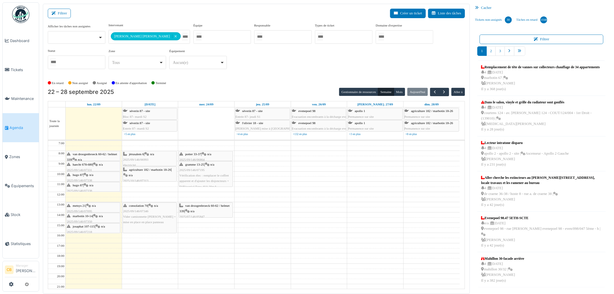
click at [91, 226] on span "josaphat 107-115" at bounding box center [84, 225] width 22 height 3
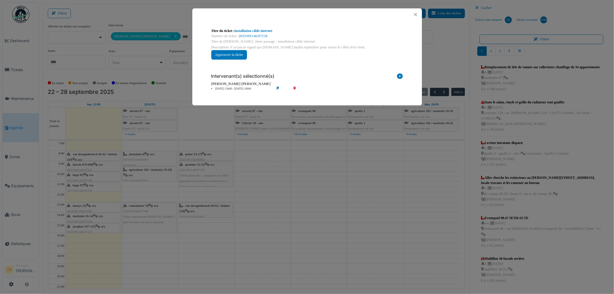
click at [91, 226] on div "Titre du ticket : Installation câble internet Numéro de ticket : 2025/09/146/07…" at bounding box center [307, 147] width 614 height 294
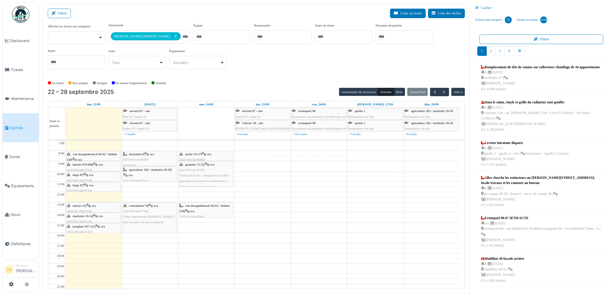
click at [110, 157] on div "van droogenbroeck 60-62 / helmet 339 | n/a 2025/09/146/06849 Problème parlophone" at bounding box center [93, 162] width 53 height 22
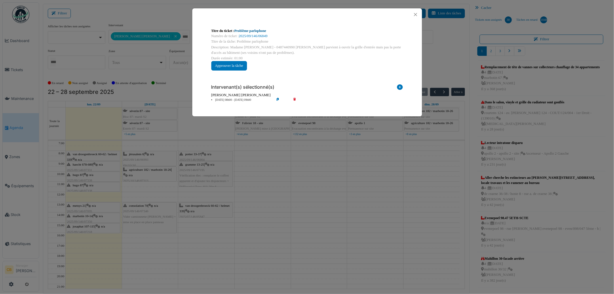
click at [257, 31] on link "Problème parlophone" at bounding box center [250, 31] width 32 height 4
click at [415, 14] on button "Close" at bounding box center [415, 15] width 8 height 8
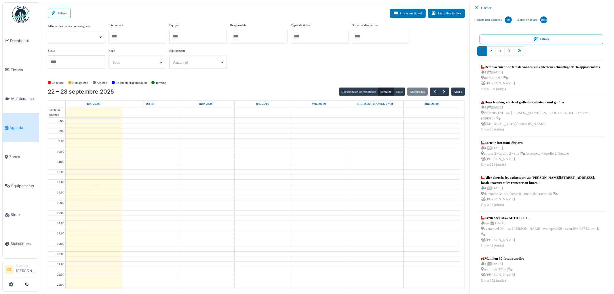
click at [144, 35] on div at bounding box center [137, 37] width 58 height 14
type input "****"
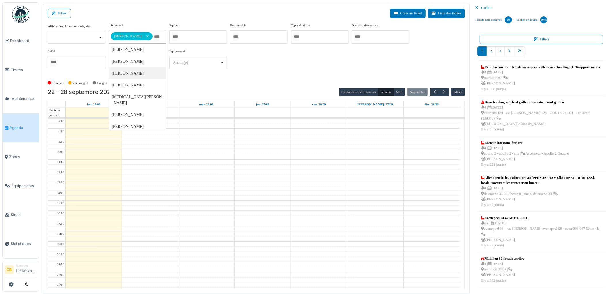
click at [184, 79] on div "En retard Non assigné Assigné En attente d'approbation Terminé" at bounding box center [256, 82] width 417 height 9
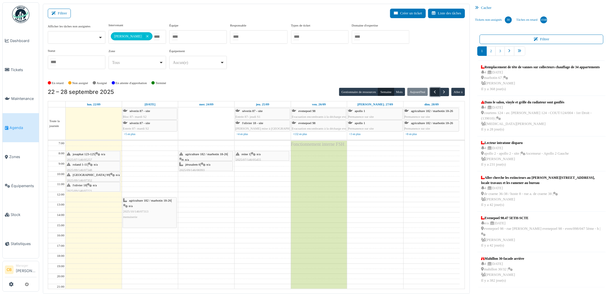
click at [433, 92] on span "button" at bounding box center [434, 91] width 5 height 5
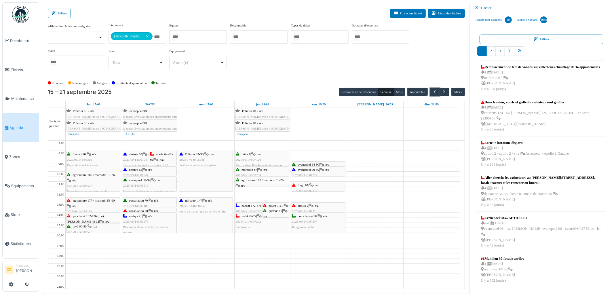
click at [307, 170] on span "evenepoel 90-92" at bounding box center [308, 169] width 21 height 3
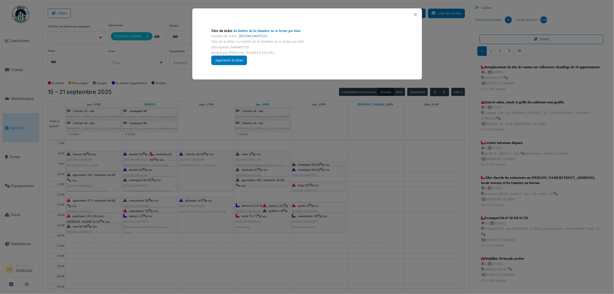
click at [307, 170] on div "Titre du ticket : la fenêtre de la chambre ne se ferme pas bien Numéro de ticke…" at bounding box center [307, 147] width 614 height 294
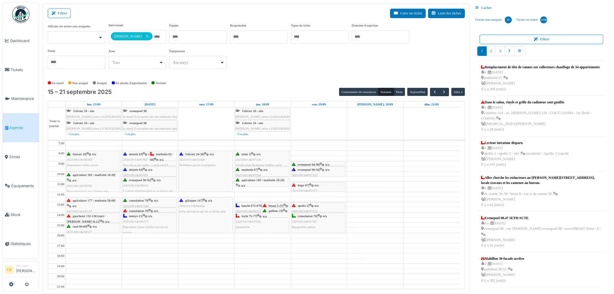
click at [309, 164] on span "evenepoel 94-96" at bounding box center [308, 164] width 21 height 3
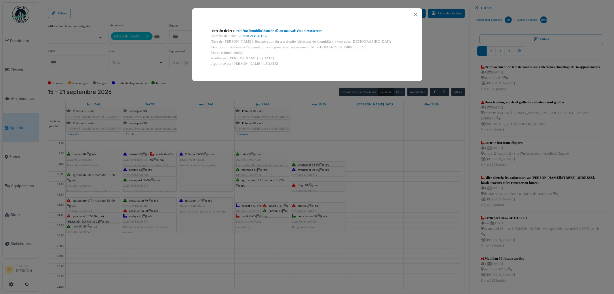
click at [309, 163] on div "Titre du ticket : Problème humidité douche dû au mauvais état d'extracteur Numé…" at bounding box center [307, 147] width 614 height 294
click at [309, 163] on body "Dashboard Tickets Maintenance Agenda Zones Équipements Stock Statistiques CB Ma…" at bounding box center [307, 147] width 614 height 294
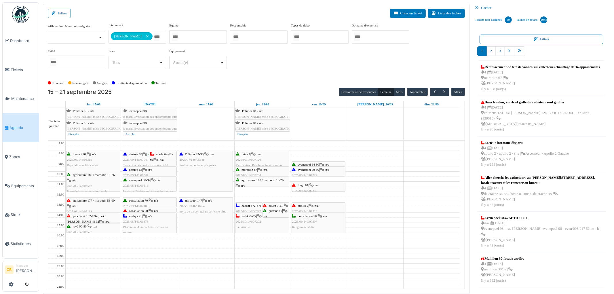
click at [309, 163] on span "evenepoel 94-96" at bounding box center [308, 164] width 21 height 3
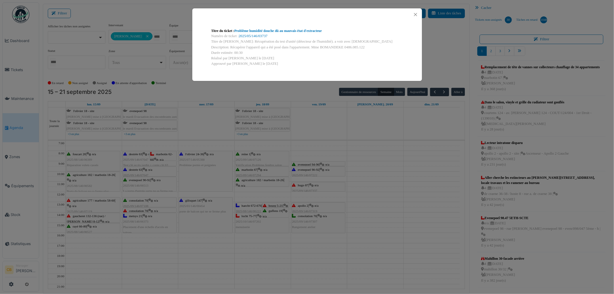
click at [296, 63] on div "Approuvé par Emmanuelle Ndomandji le 19/09/2025" at bounding box center [307, 63] width 192 height 5
click at [266, 31] on link "Problème humidité douche dû au mauvais état d'extracteur" at bounding box center [277, 31] width 87 height 4
click at [415, 14] on button "Close" at bounding box center [415, 15] width 8 height 8
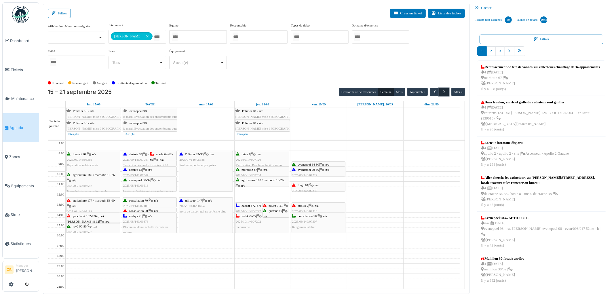
click at [445, 94] on span "button" at bounding box center [444, 91] width 5 height 5
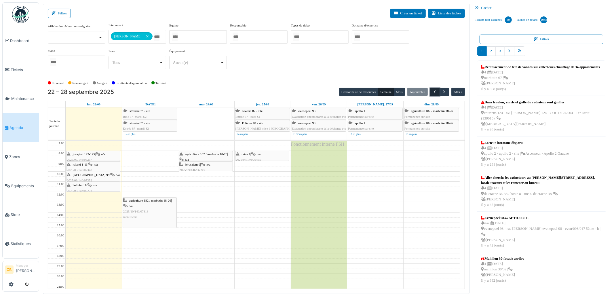
click at [433, 93] on span "button" at bounding box center [434, 91] width 5 height 5
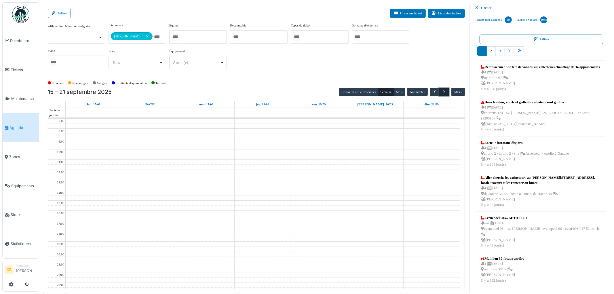
click at [443, 93] on span "button" at bounding box center [444, 91] width 5 height 5
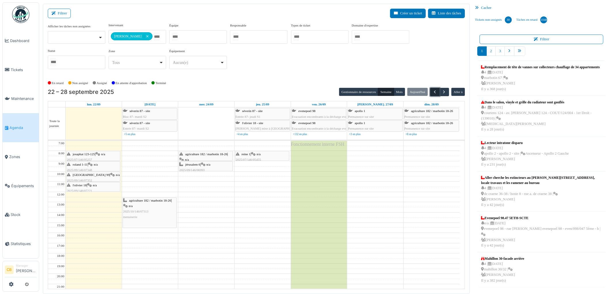
click at [434, 90] on span "button" at bounding box center [434, 91] width 5 height 5
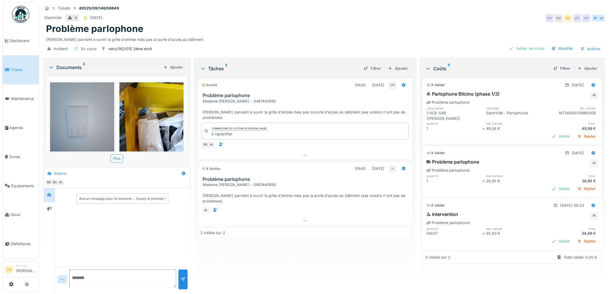
scroll to position [24, 0]
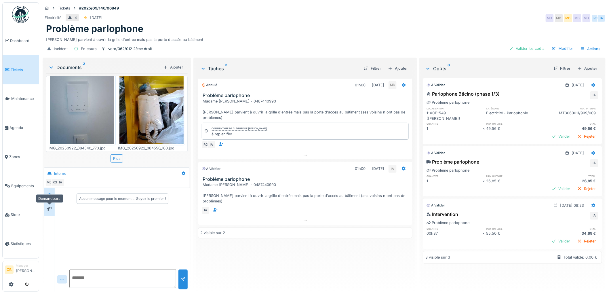
click at [51, 211] on div at bounding box center [49, 208] width 5 height 5
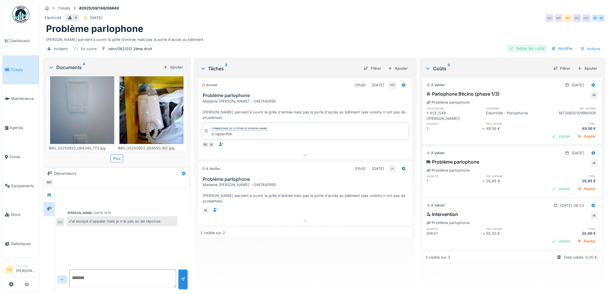
click at [524, 47] on div "Valider les coûts" at bounding box center [527, 49] width 40 height 8
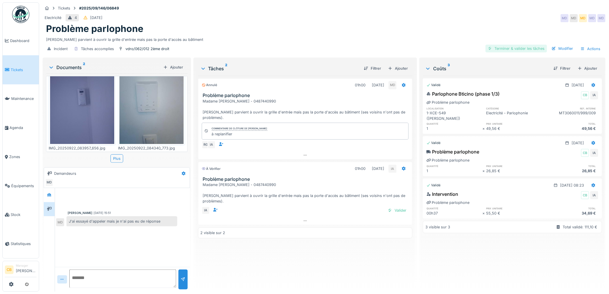
click at [504, 50] on div "Terminer & valider les tâches" at bounding box center [516, 49] width 62 height 8
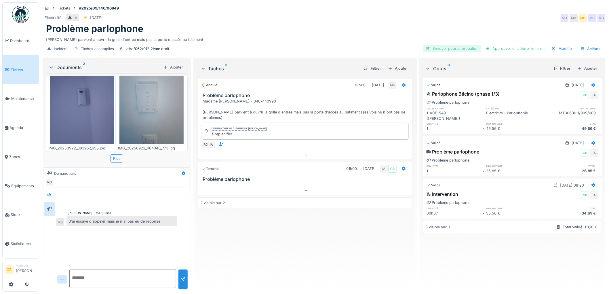
click at [455, 49] on div "Envoyer pour approbation" at bounding box center [452, 49] width 58 height 8
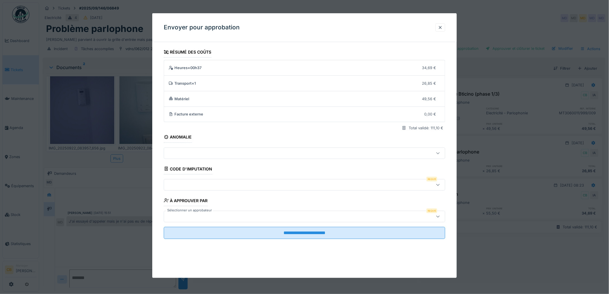
click at [185, 214] on div at bounding box center [288, 216] width 244 height 6
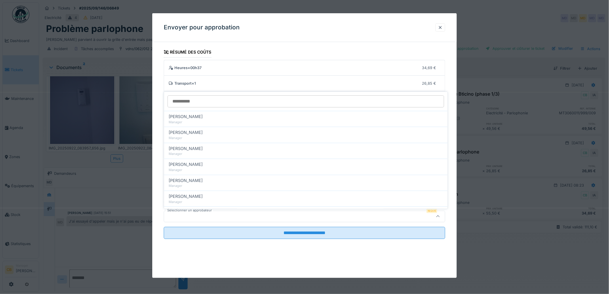
click at [185, 214] on div at bounding box center [288, 216] width 244 height 6
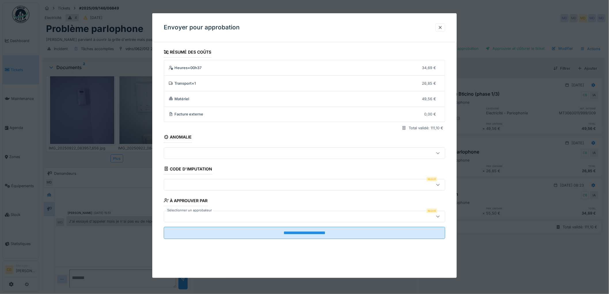
click at [185, 214] on div at bounding box center [288, 216] width 244 height 6
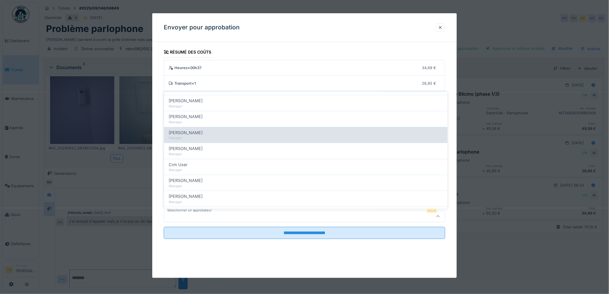
scroll to position [96, 0]
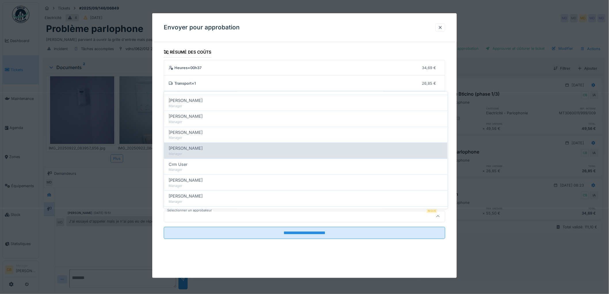
click at [193, 150] on span "[PERSON_NAME]" at bounding box center [186, 148] width 34 height 6
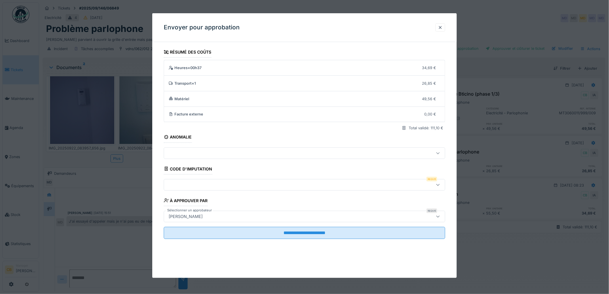
type input "****"
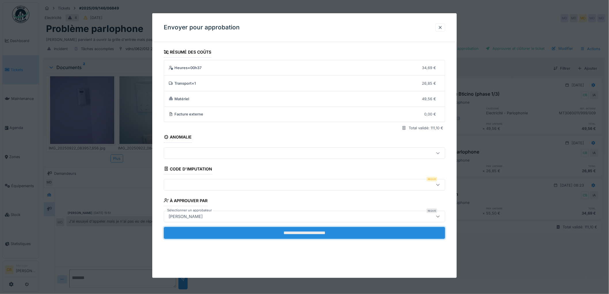
click at [283, 232] on input "**********" at bounding box center [304, 233] width 281 height 12
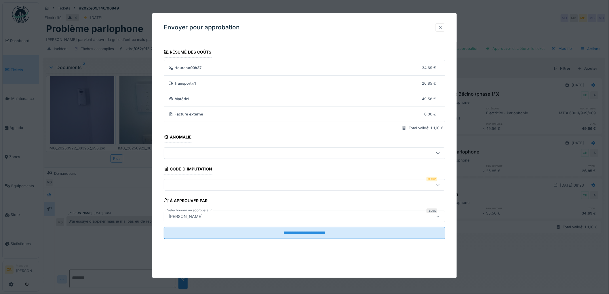
click at [174, 182] on div at bounding box center [288, 185] width 244 height 6
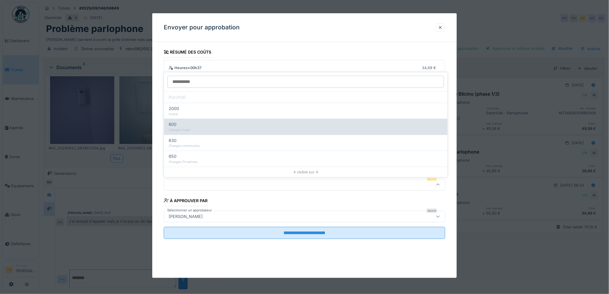
click at [177, 125] on div "600" at bounding box center [306, 124] width 274 height 6
type input "***"
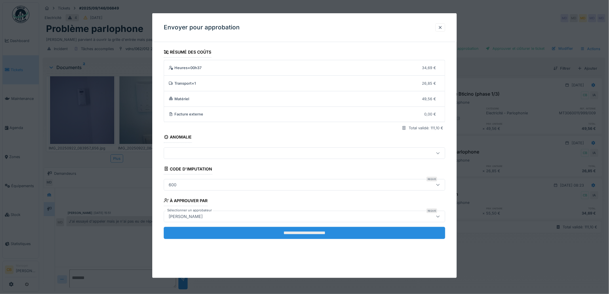
click at [301, 233] on input "**********" at bounding box center [304, 233] width 281 height 12
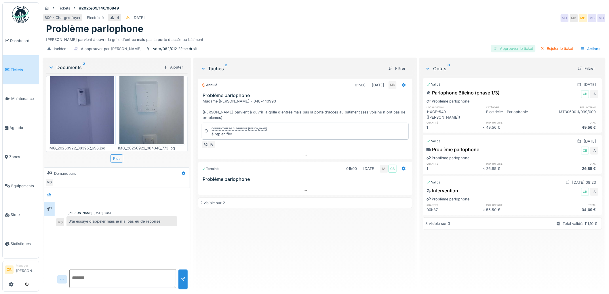
click at [512, 47] on div "Approuver le ticket" at bounding box center [513, 49] width 45 height 8
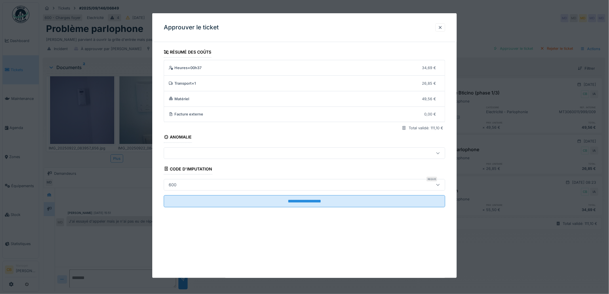
scroll to position [5, 0]
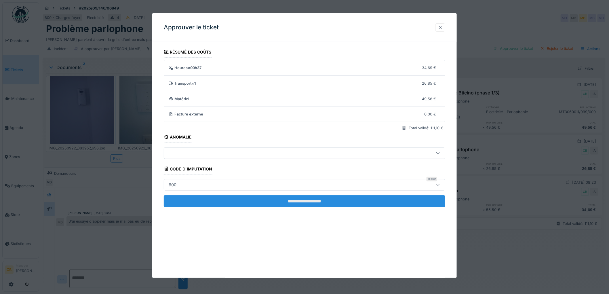
click at [300, 199] on input "**********" at bounding box center [304, 201] width 281 height 12
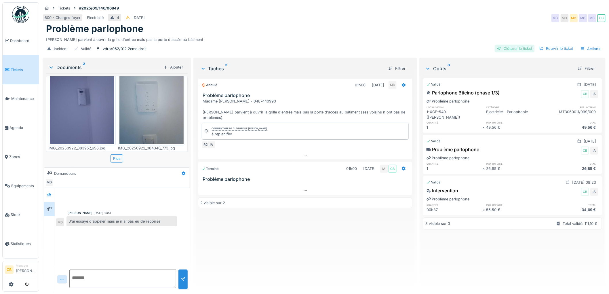
click at [524, 45] on div "Clôturer le ticket" at bounding box center [515, 49] width 40 height 8
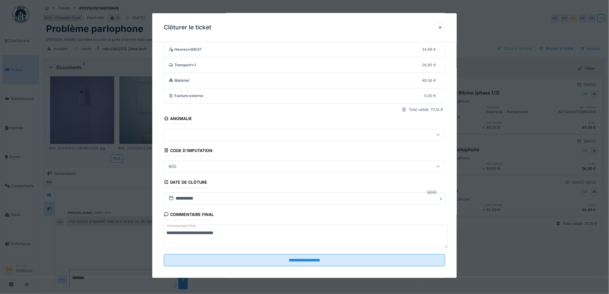
scroll to position [24, 0]
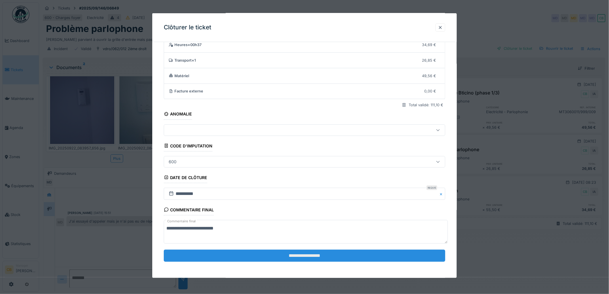
click at [308, 257] on input "**********" at bounding box center [304, 255] width 281 height 12
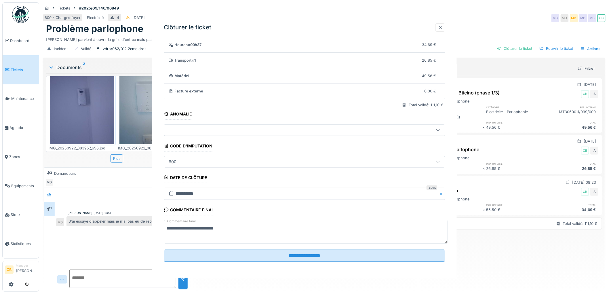
scroll to position [0, 0]
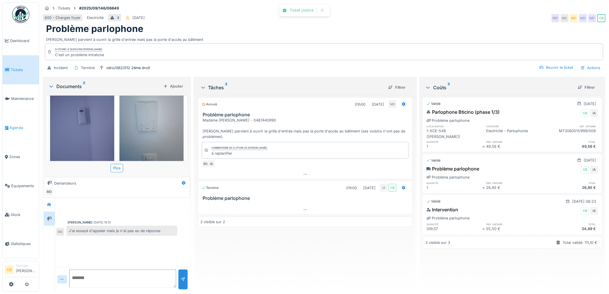
click at [13, 125] on span "Agenda" at bounding box center [22, 127] width 27 height 5
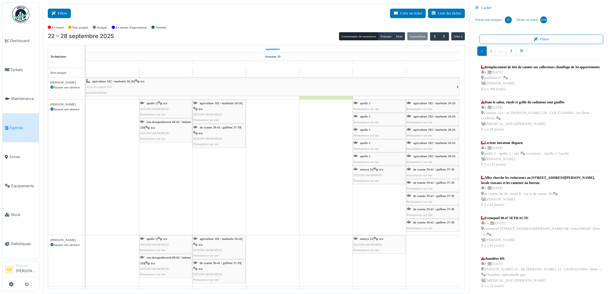
click at [63, 10] on button "Filtrer" at bounding box center [59, 13] width 23 height 9
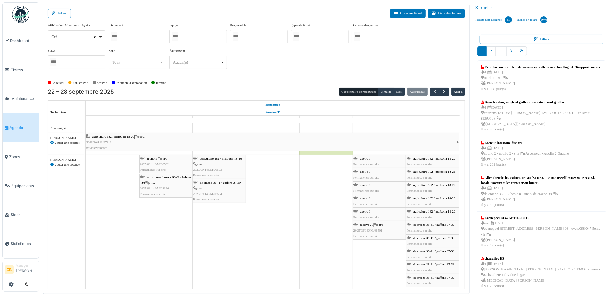
select select
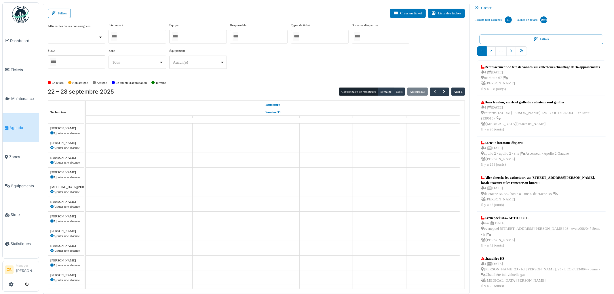
click at [127, 33] on div at bounding box center [137, 37] width 58 height 14
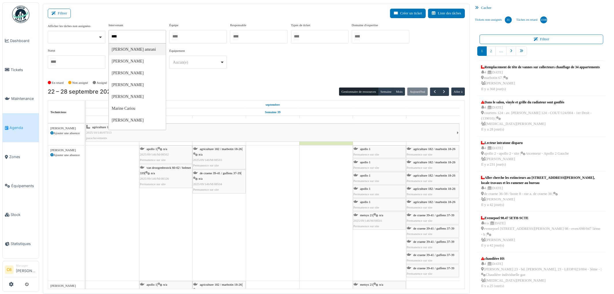
type input "*****"
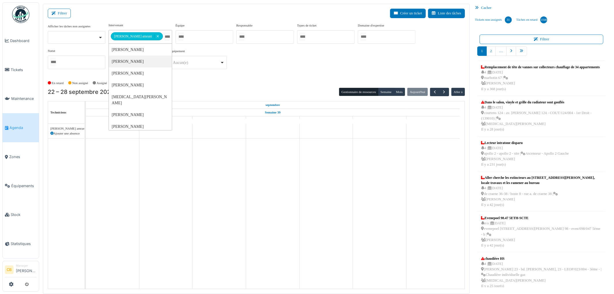
click at [214, 83] on div "En retard Non assigné [GEOGRAPHIC_DATA] En attente d'approbation Terminé" at bounding box center [256, 82] width 417 height 9
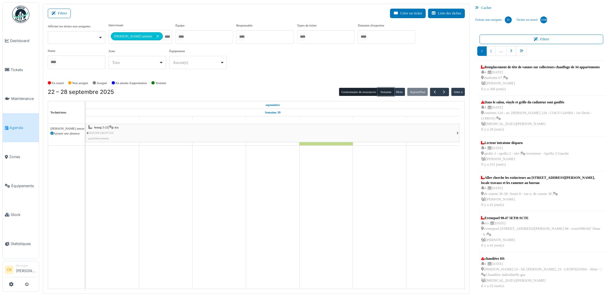
click at [381, 93] on button "Semaine" at bounding box center [386, 92] width 16 height 8
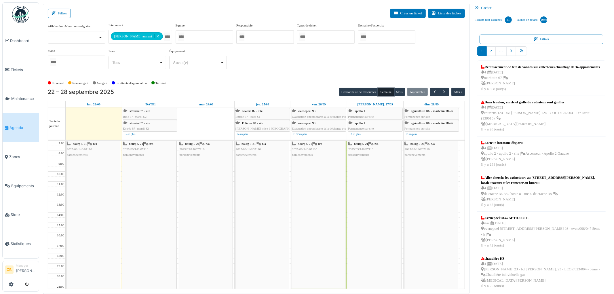
click at [387, 91] on button "Semaine" at bounding box center [386, 92] width 16 height 8
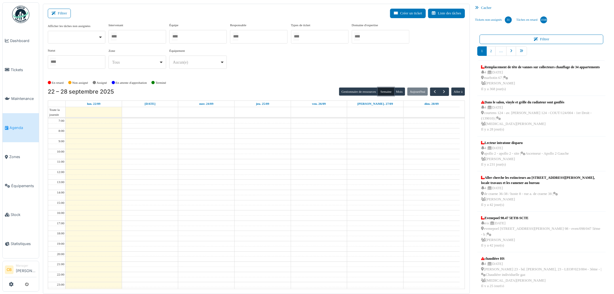
click at [142, 35] on div at bounding box center [137, 37] width 58 height 14
type input "*****"
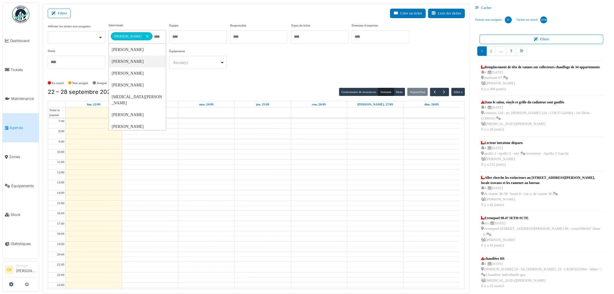
click at [205, 85] on div "En retard Non assigné [GEOGRAPHIC_DATA] En attente d'approbation Terminé" at bounding box center [256, 82] width 417 height 9
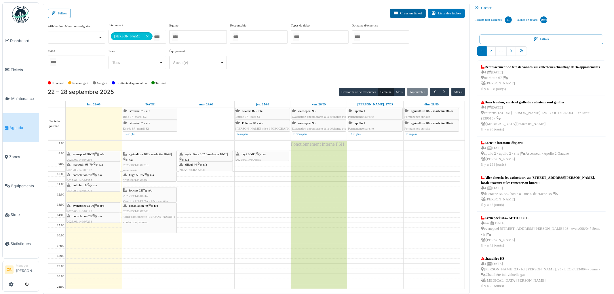
click at [416, 10] on button "Créer un ticket" at bounding box center [408, 13] width 36 height 9
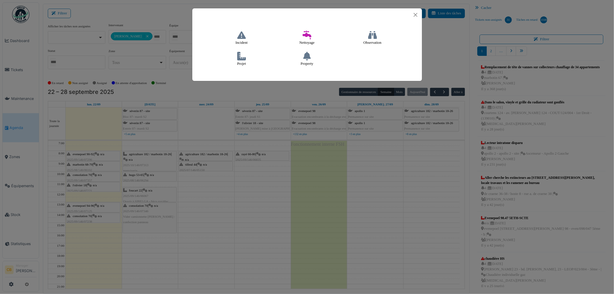
click at [238, 58] on icon at bounding box center [241, 56] width 9 height 9
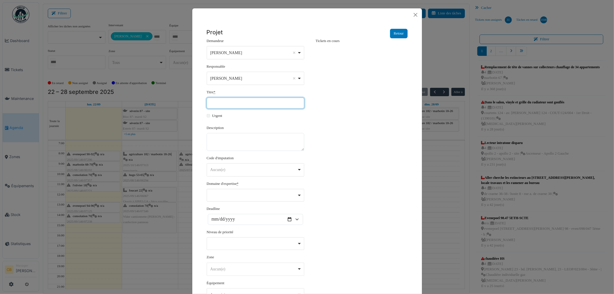
click at [218, 104] on input "Titre *" at bounding box center [256, 103] width 98 height 11
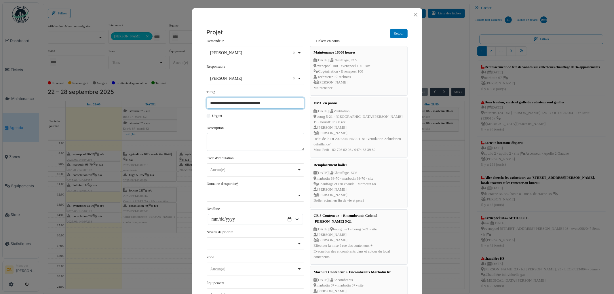
click at [266, 102] on input "**********" at bounding box center [256, 103] width 98 height 11
type input "*"
type input "******"
click at [411, 15] on button "Close" at bounding box center [415, 15] width 8 height 8
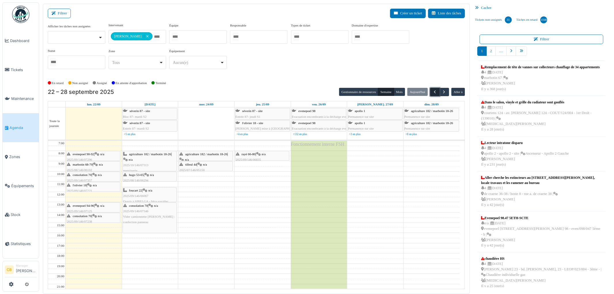
click at [434, 91] on span "button" at bounding box center [434, 91] width 5 height 5
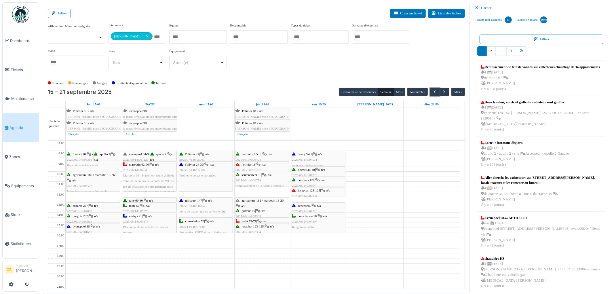
click at [327, 153] on div "bourg 5-21 | n/a 2025/06/146/04571 morceaux de bois cassés" at bounding box center [318, 159] width 53 height 17
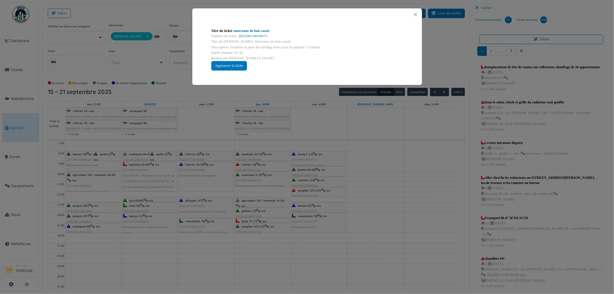
click at [262, 30] on link "morceaux de bois cassés" at bounding box center [251, 31] width 35 height 4
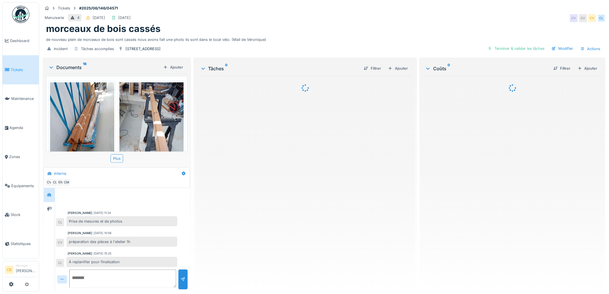
scroll to position [49, 0]
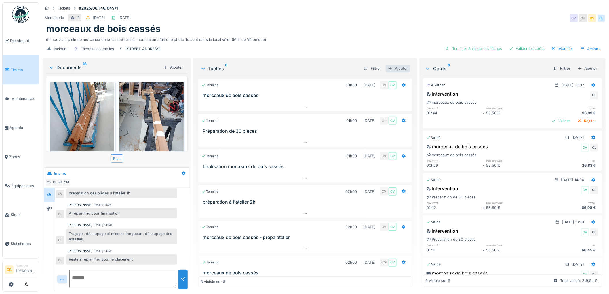
click at [395, 69] on div "Ajouter" at bounding box center [398, 68] width 24 height 8
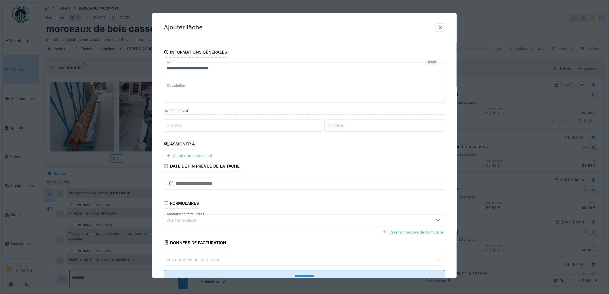
click at [186, 87] on textarea "Description" at bounding box center [304, 91] width 281 height 24
type textarea "**********"
click at [191, 124] on input "Heures" at bounding box center [243, 125] width 158 height 12
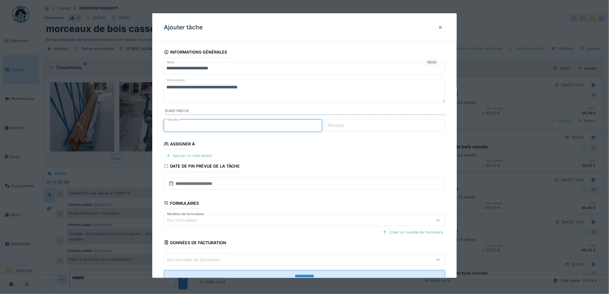
type input "*"
click at [337, 125] on label "Minutes" at bounding box center [336, 125] width 19 height 7
click at [337, 125] on input "Minutes" at bounding box center [384, 125] width 121 height 12
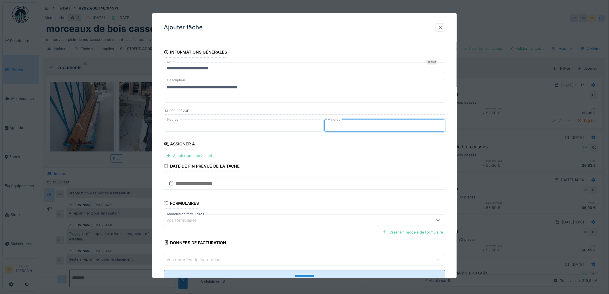
type input "**"
click at [353, 139] on fieldset "**********" at bounding box center [304, 167] width 281 height 240
click at [203, 157] on div "Ajouter un intervenant" at bounding box center [189, 156] width 51 height 8
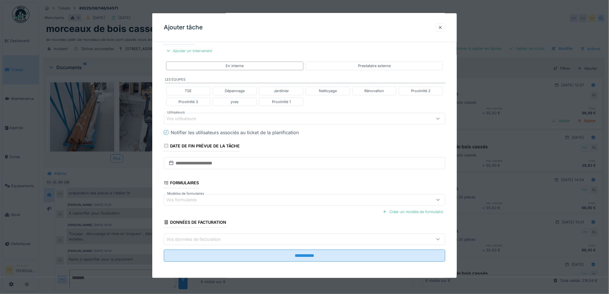
click at [173, 116] on div "Vos utilisateurs" at bounding box center [185, 118] width 38 height 6
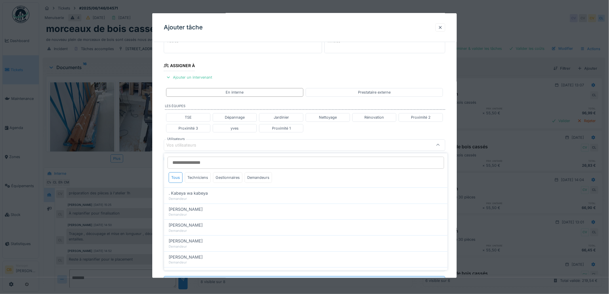
click at [183, 162] on input "Utilisateurs" at bounding box center [305, 163] width 276 height 12
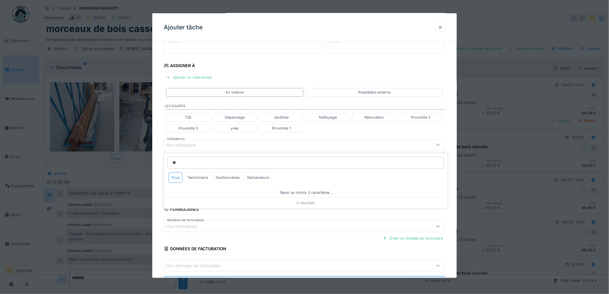
type input "*"
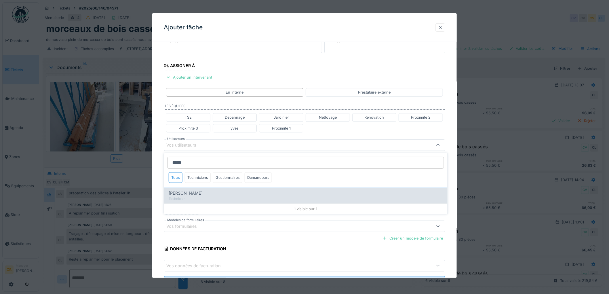
type input "*****"
click at [186, 193] on span "[PERSON_NAME]" at bounding box center [186, 193] width 34 height 6
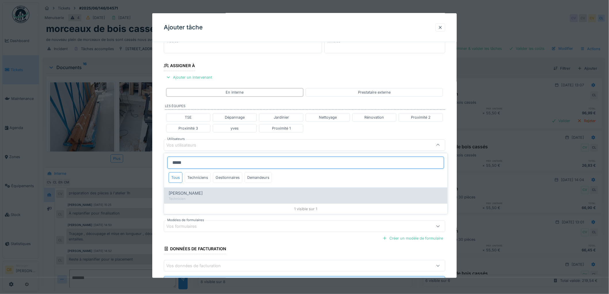
type input "****"
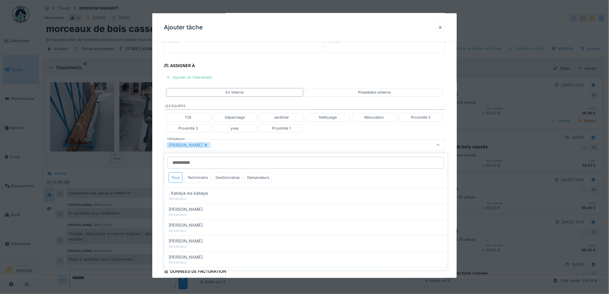
click at [160, 206] on div "**********" at bounding box center [304, 147] width 304 height 358
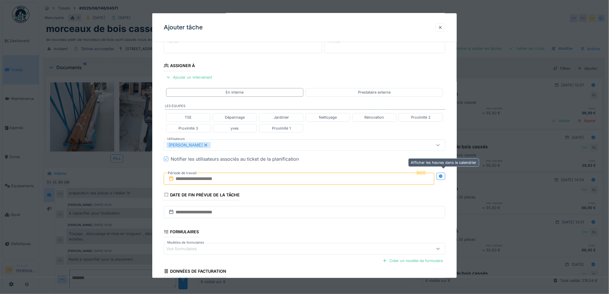
click at [443, 176] on icon at bounding box center [441, 176] width 4 height 4
click at [174, 179] on icon at bounding box center [171, 178] width 6 height 5
click at [180, 179] on input "text" at bounding box center [229, 179] width 131 height 12
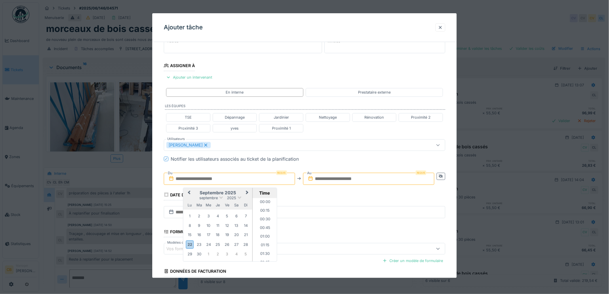
scroll to position [292, 0]
type input "*"
click at [189, 245] on div "22" at bounding box center [190, 244] width 8 height 8
click at [262, 238] on li "13:00" at bounding box center [265, 237] width 24 height 9
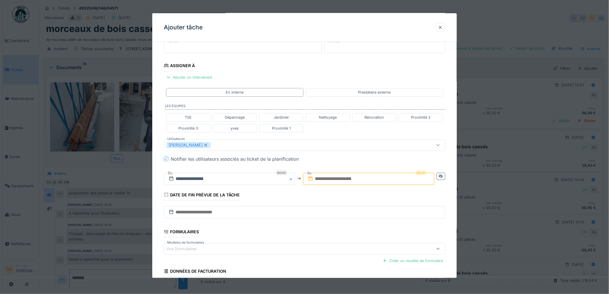
click at [328, 179] on input "text" at bounding box center [368, 179] width 131 height 12
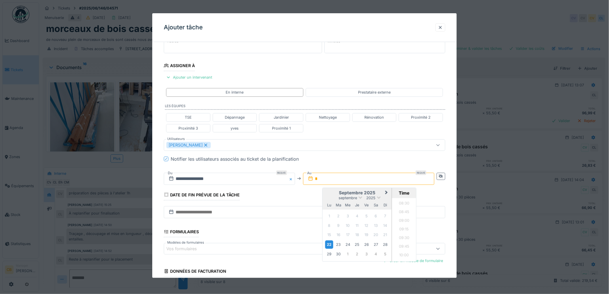
type input "*"
click at [330, 245] on div "22" at bounding box center [329, 244] width 8 height 8
click at [405, 244] on li "16:00" at bounding box center [404, 246] width 24 height 9
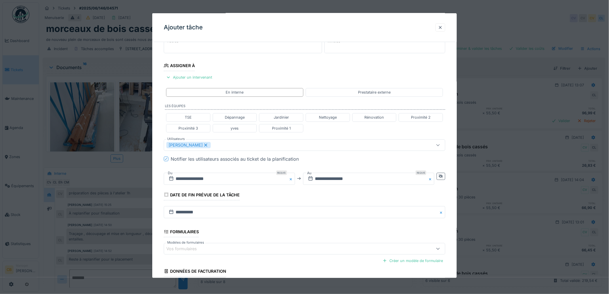
click at [394, 237] on fieldset "**********" at bounding box center [304, 141] width 281 height 347
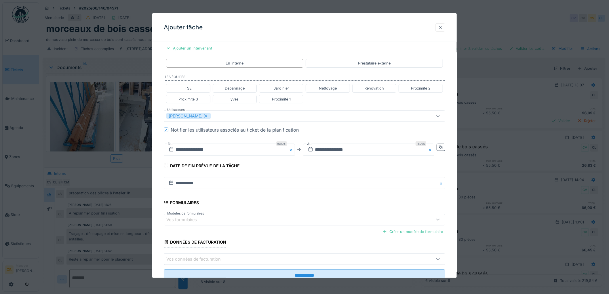
scroll to position [128, 0]
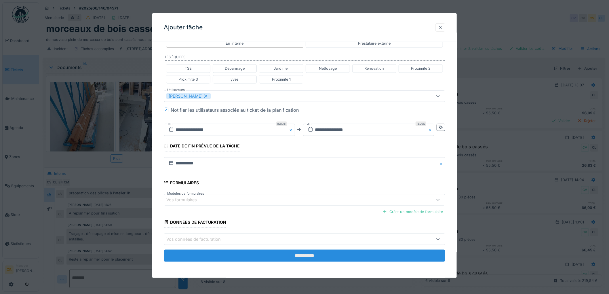
click at [312, 252] on input "**********" at bounding box center [304, 255] width 281 height 12
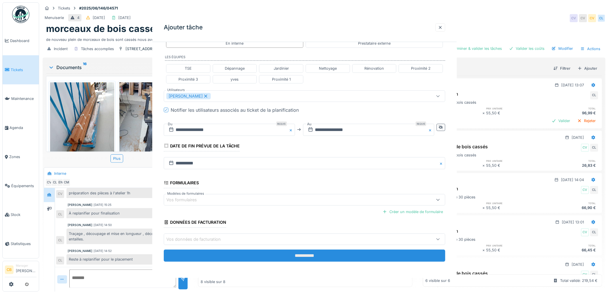
scroll to position [0, 0]
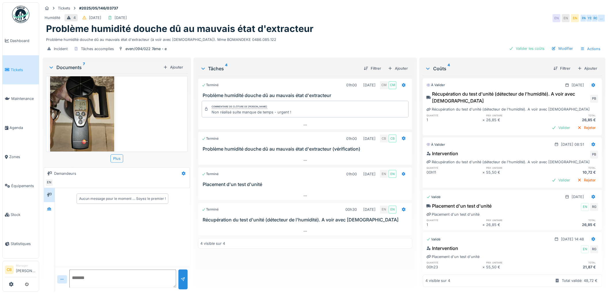
scroll to position [5, 0]
click at [50, 207] on icon at bounding box center [49, 208] width 4 height 3
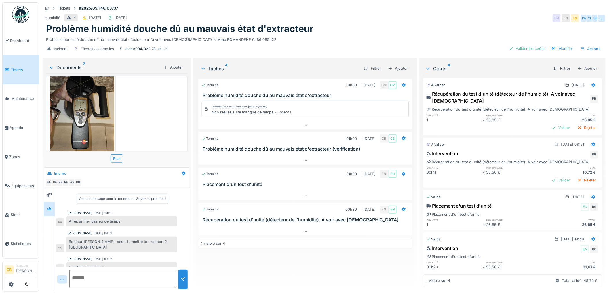
scroll to position [17, 0]
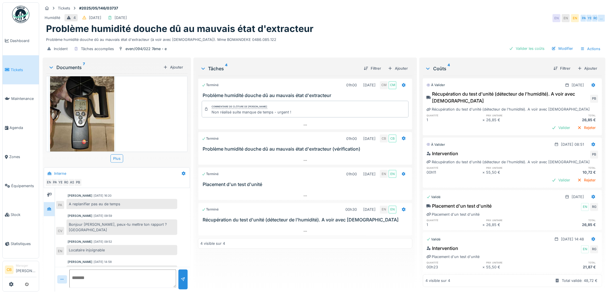
click at [93, 103] on img at bounding box center [82, 105] width 64 height 114
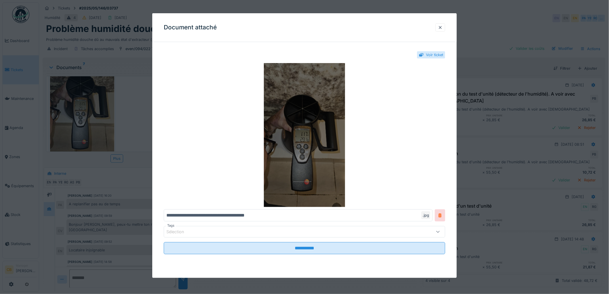
click at [285, 154] on img at bounding box center [304, 135] width 281 height 144
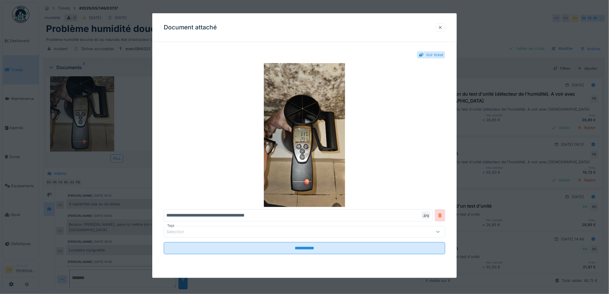
click at [443, 26] on div at bounding box center [440, 27] width 5 height 5
